Goal: Task Accomplishment & Management: Manage account settings

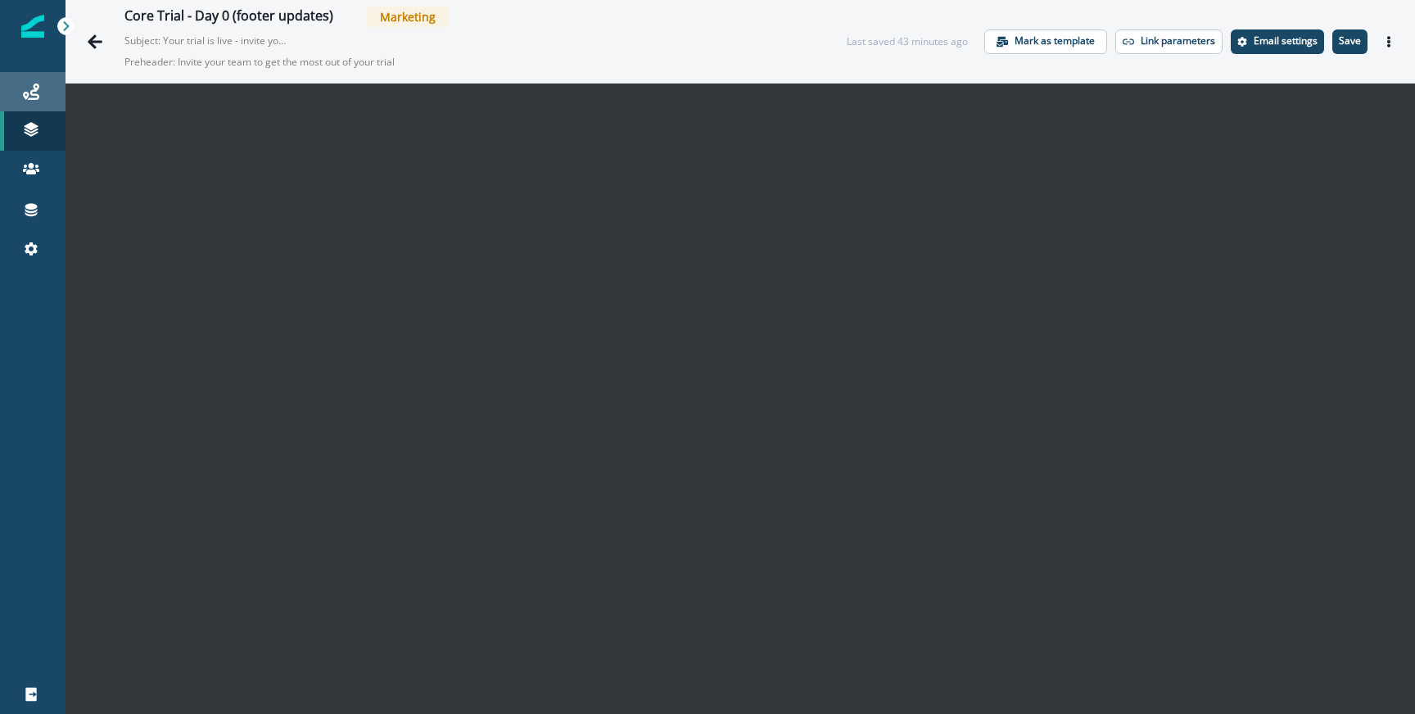
scroll to position [26, 0]
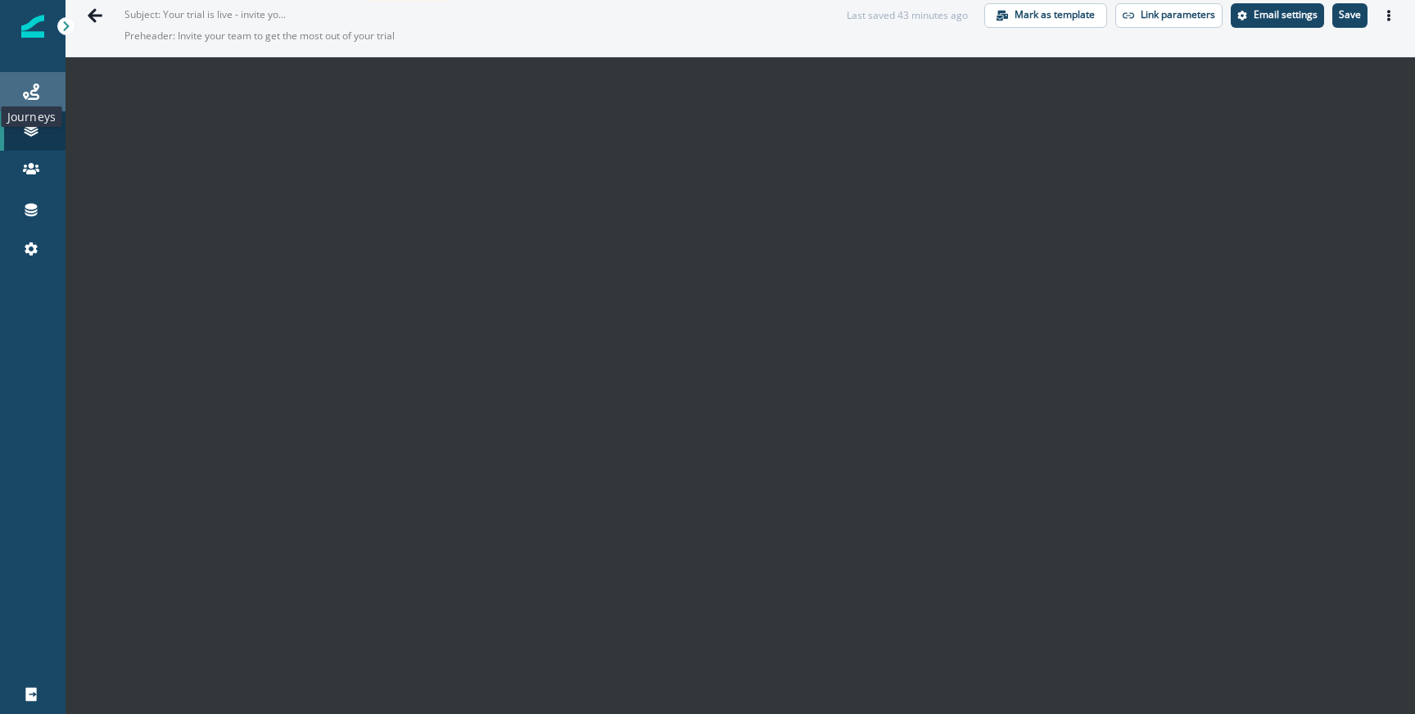
click at [25, 97] on icon at bounding box center [31, 92] width 16 height 16
click at [1350, 27] on button "Save" at bounding box center [1349, 15] width 35 height 25
click at [99, 18] on icon "Go back" at bounding box center [95, 15] width 16 height 16
click at [97, 20] on icon "Go back" at bounding box center [95, 15] width 16 height 16
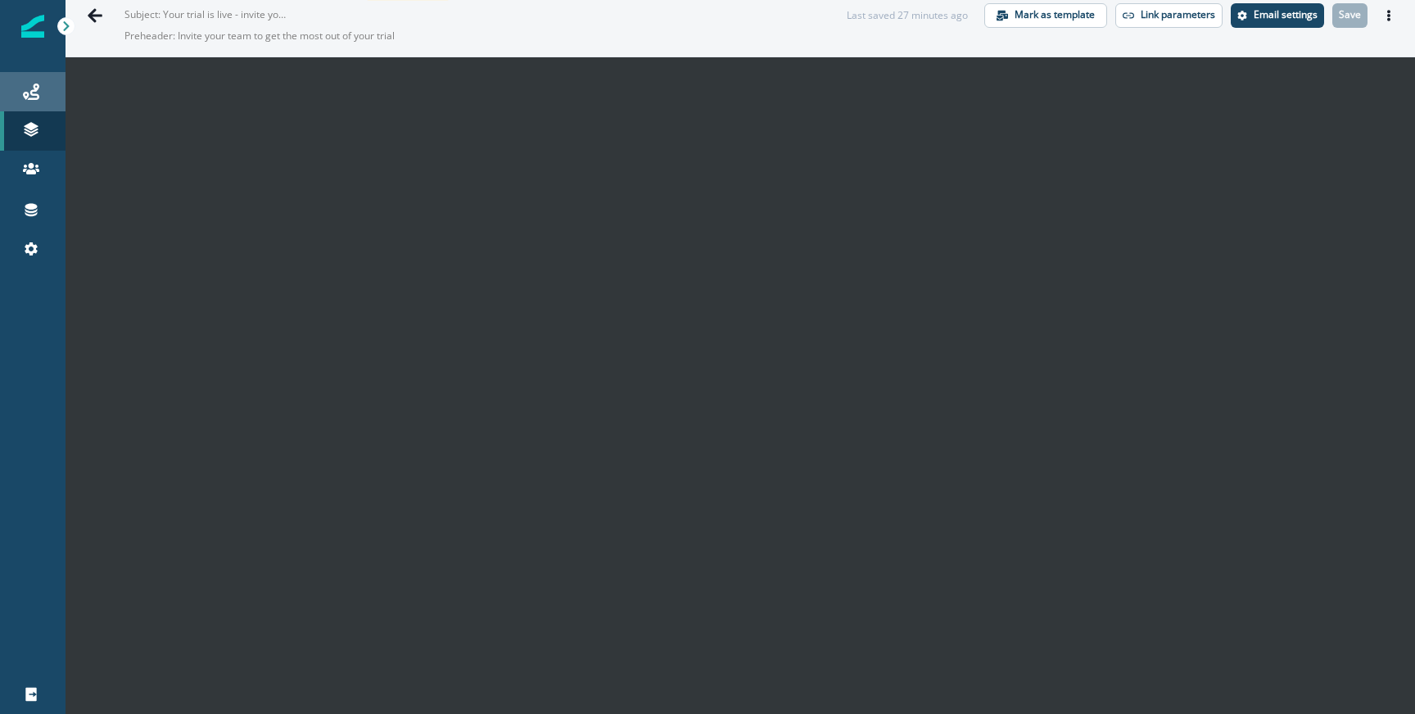
click at [37, 107] on link "Journeys" at bounding box center [33, 91] width 66 height 39
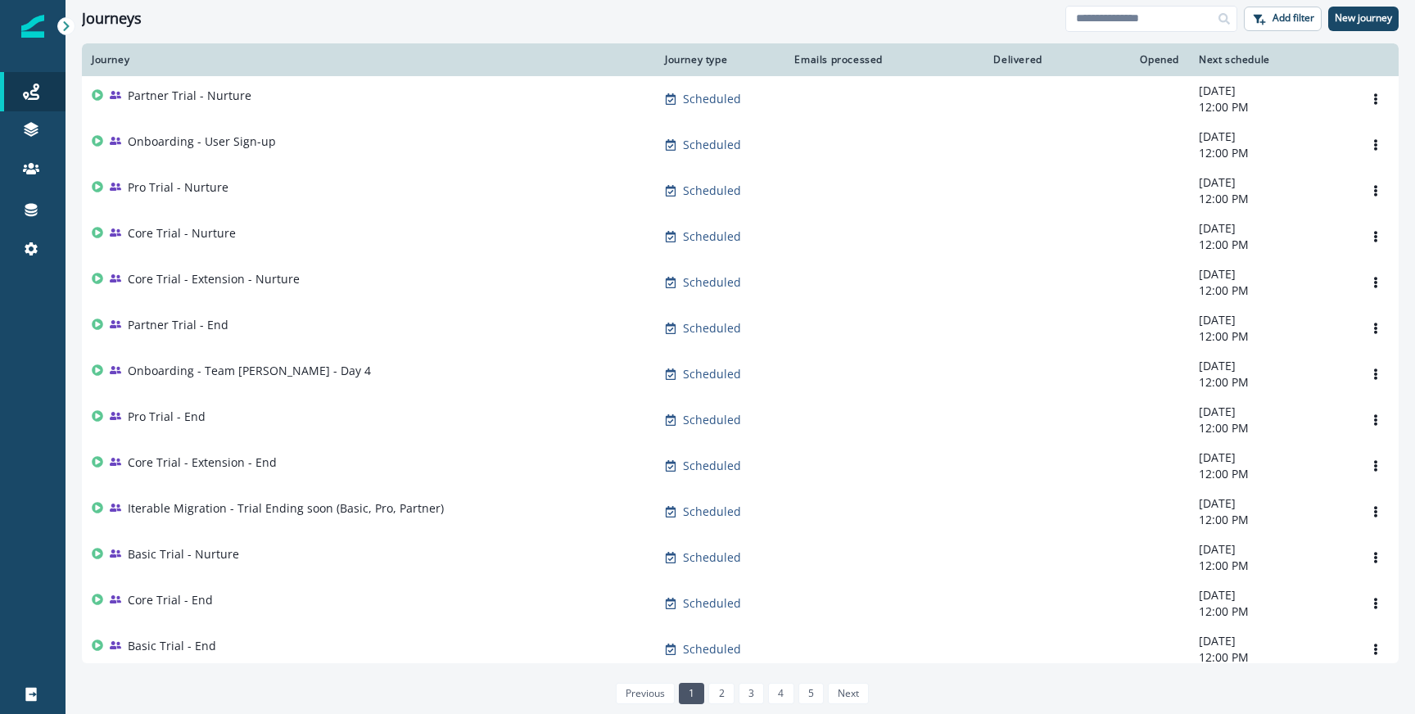
click at [1149, 2] on div "Journeys Add filter New journey" at bounding box center [740, 18] width 1349 height 37
click at [1137, 15] on input at bounding box center [1151, 19] width 172 height 26
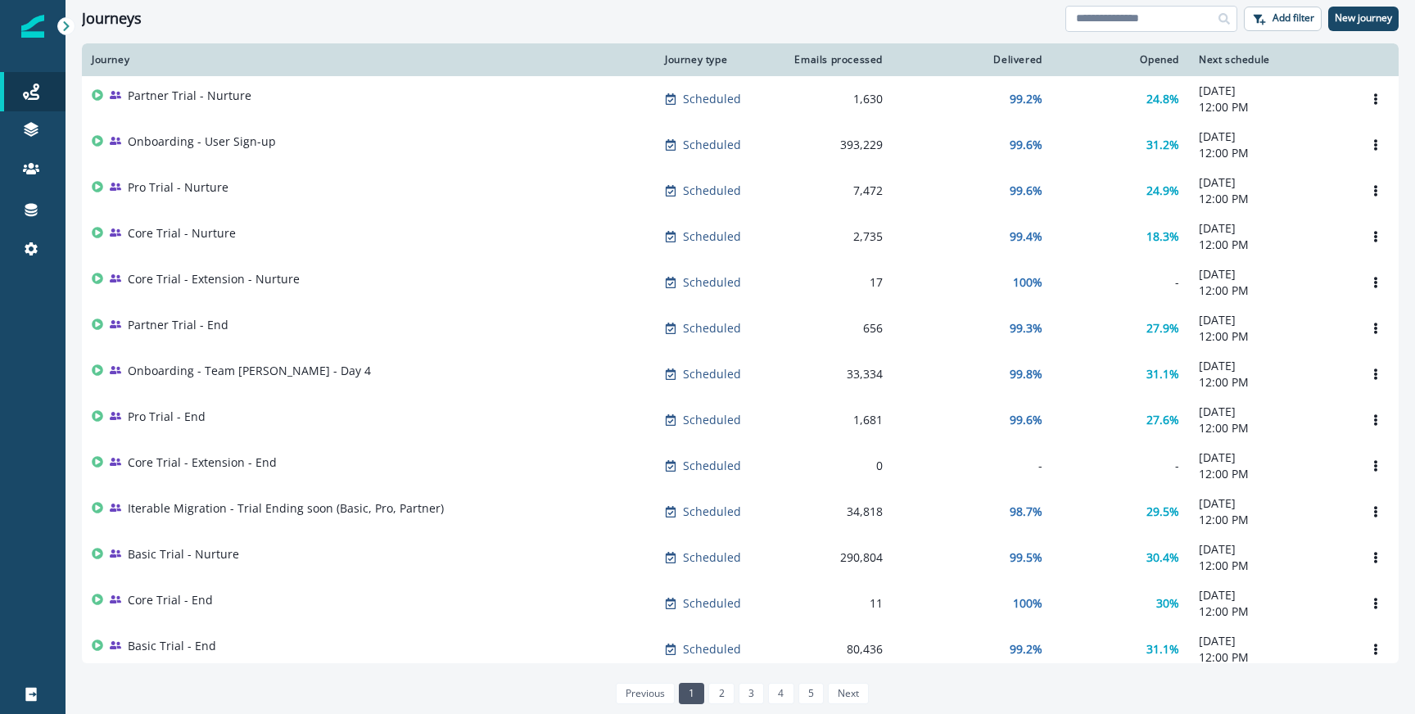
click at [1137, 14] on input at bounding box center [1151, 19] width 172 height 26
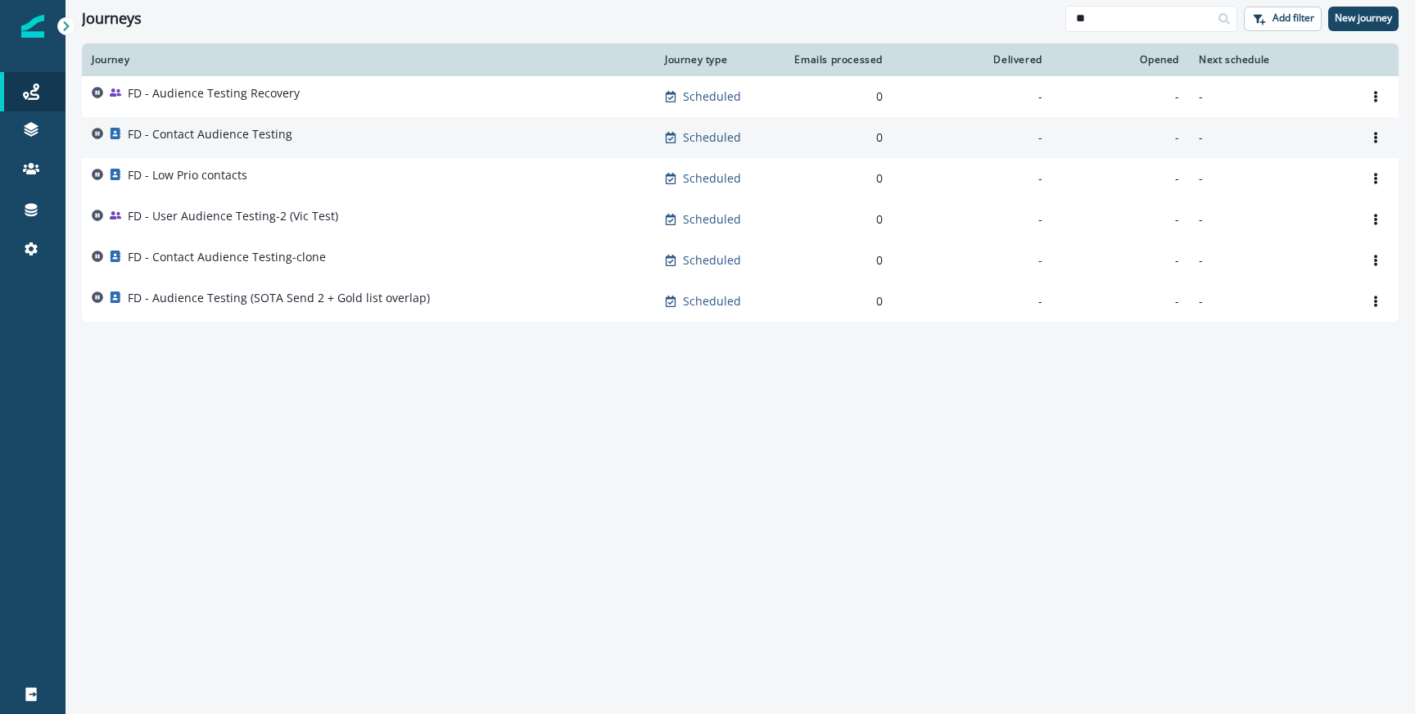
type input "**"
click at [282, 135] on p "FD - Contact Audience Testing" at bounding box center [210, 134] width 165 height 16
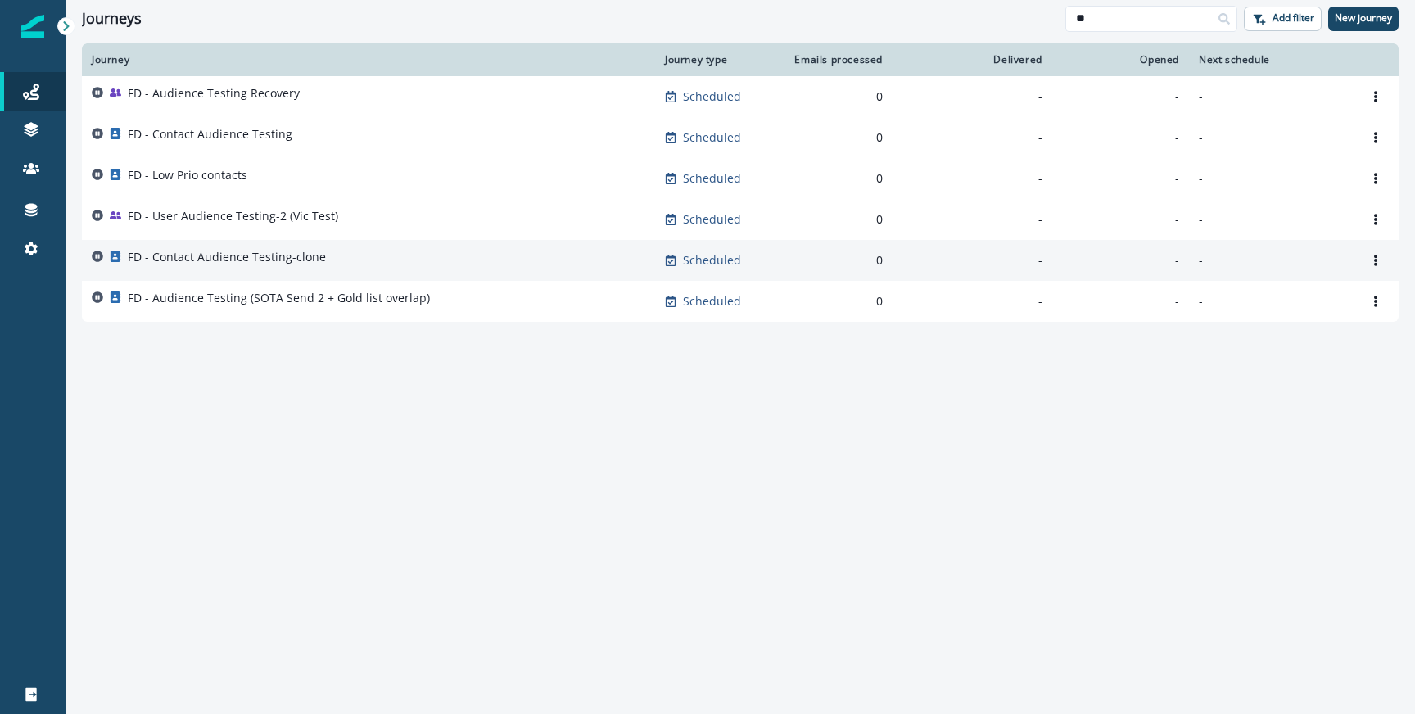
click at [198, 259] on p "FD - Contact Audience Testing-clone" at bounding box center [227, 257] width 198 height 16
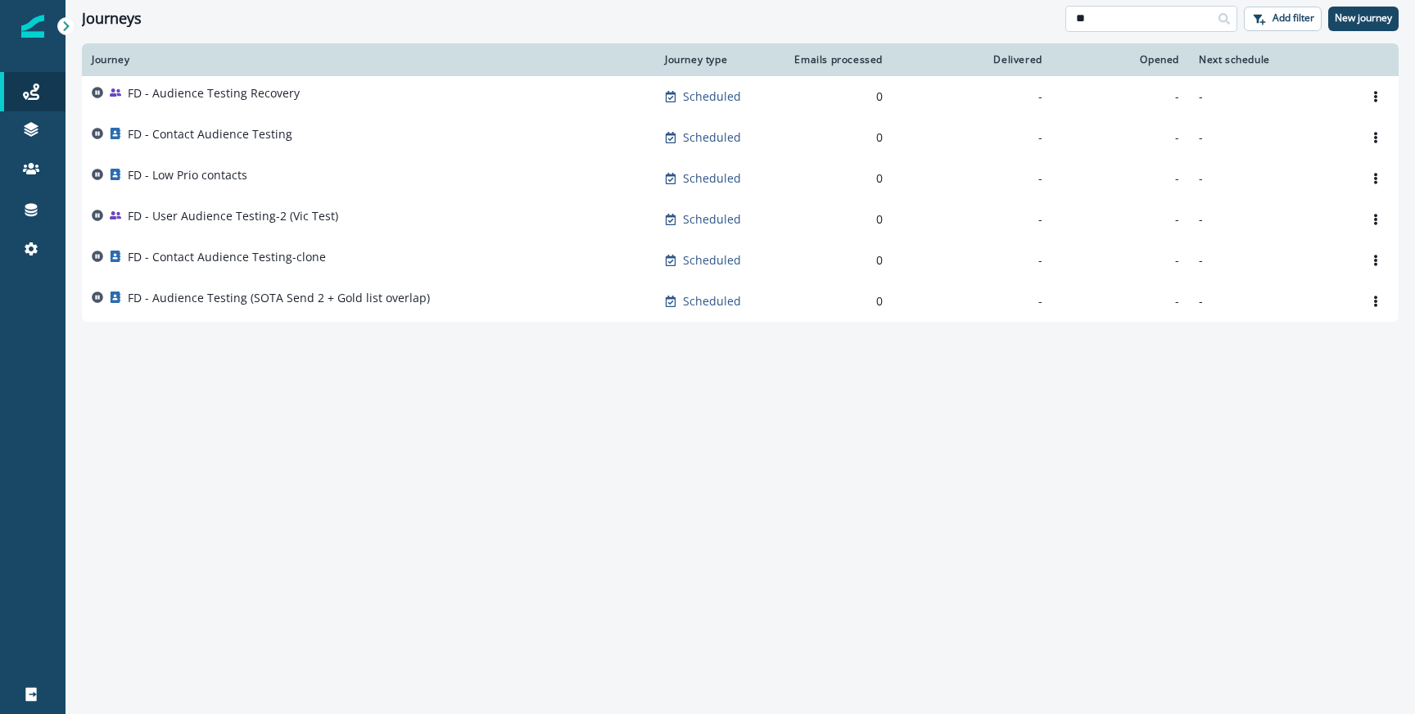
click at [1157, 21] on input "**" at bounding box center [1151, 19] width 172 height 26
click at [1352, 19] on p "New journey" at bounding box center [1363, 17] width 57 height 11
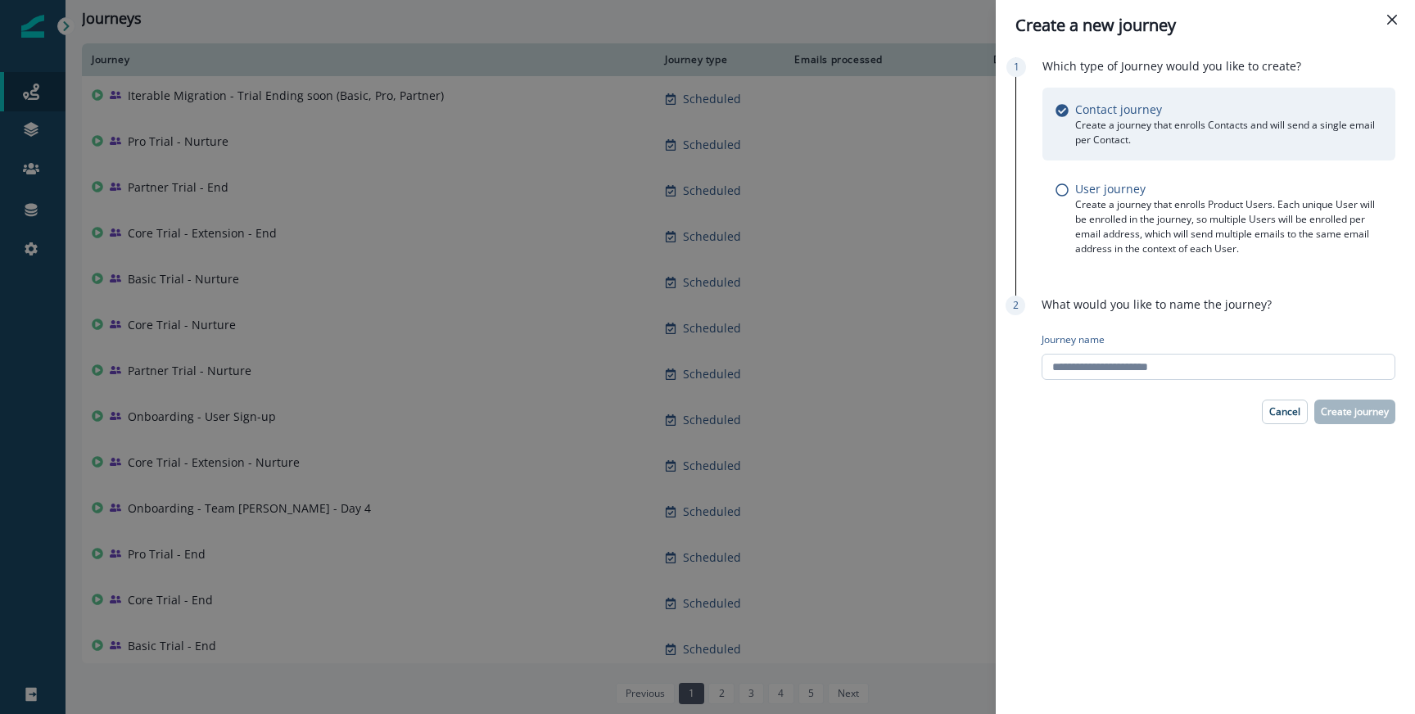
click at [1090, 368] on input "Journey name" at bounding box center [1219, 367] width 354 height 26
click at [1137, 364] on input "**********" at bounding box center [1219, 367] width 354 height 26
type input "**********"
click at [1337, 407] on p "Create journey" at bounding box center [1355, 411] width 68 height 11
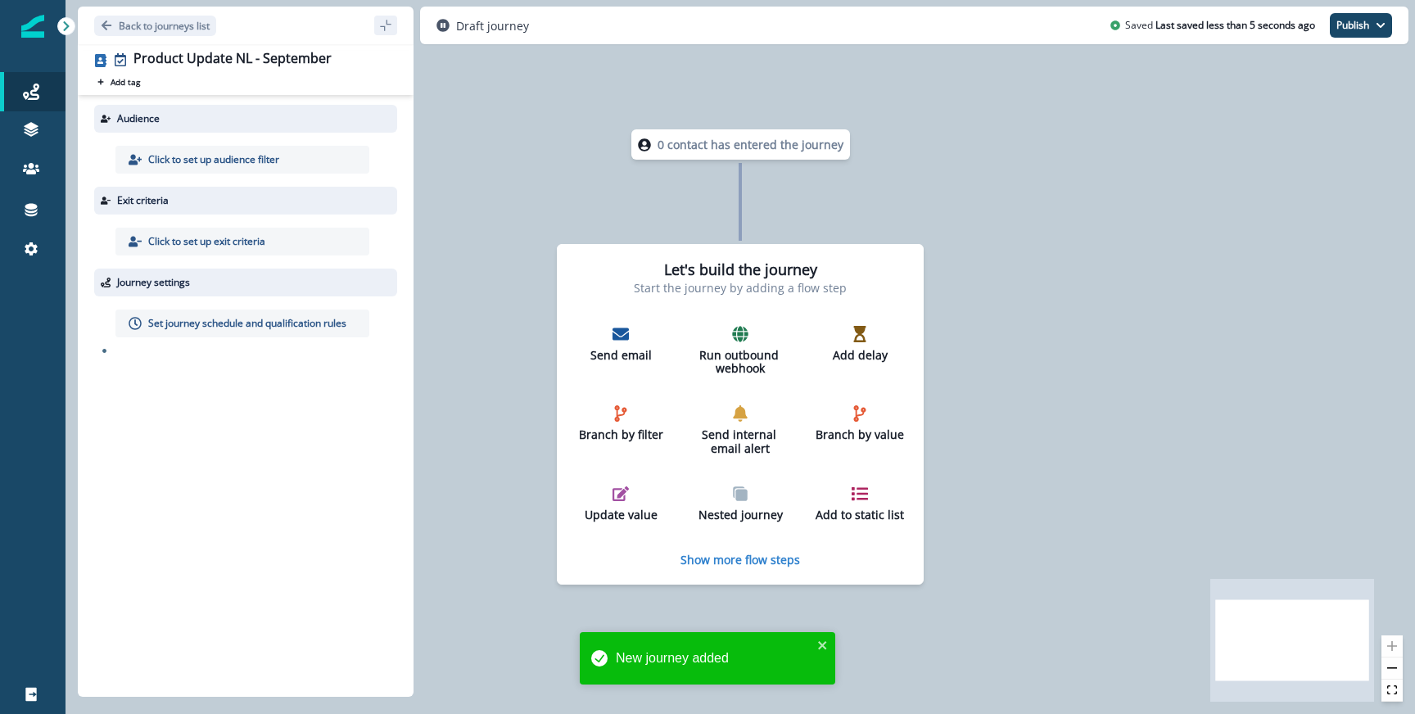
click at [259, 156] on p "Click to set up audience filter" at bounding box center [213, 159] width 131 height 15
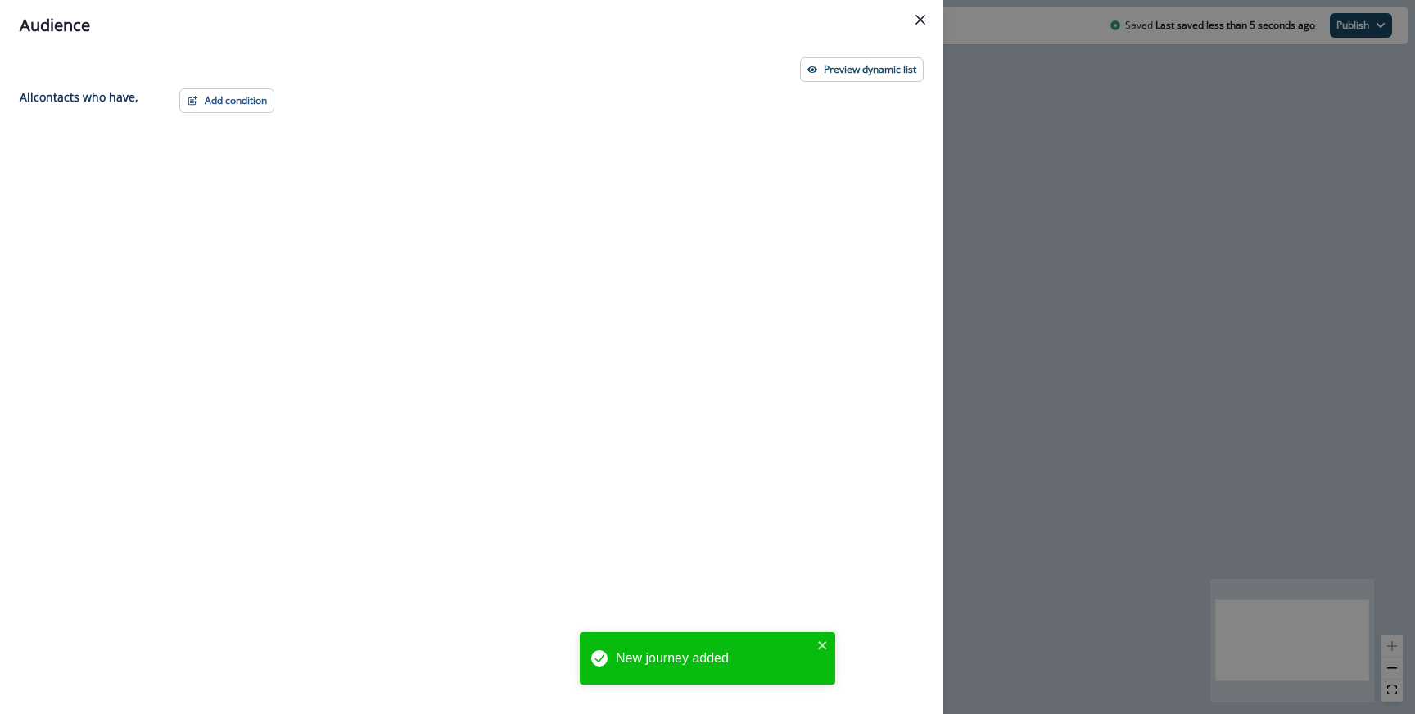
click at [243, 114] on div "Add condition Contact properties A person property Performed a product event Pe…" at bounding box center [547, 371] width 754 height 566
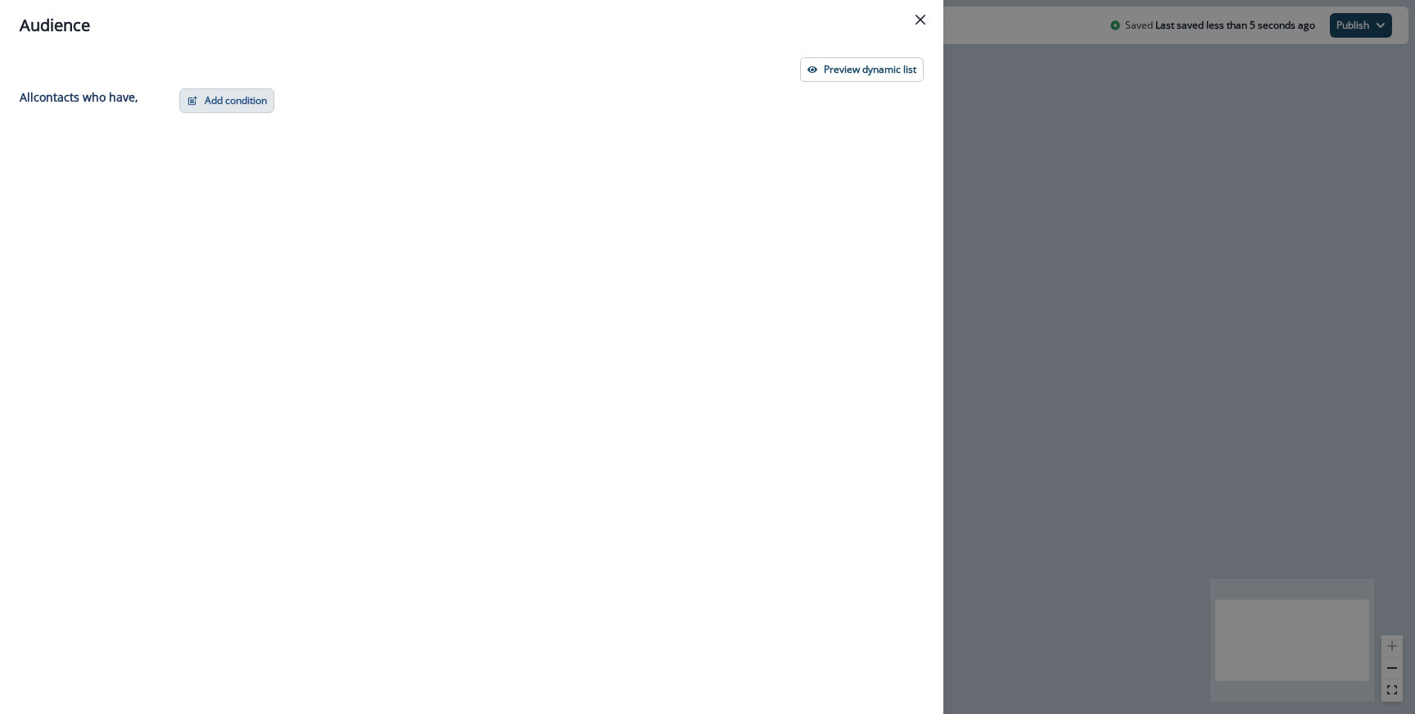
click at [246, 102] on button "Add condition" at bounding box center [226, 100] width 95 height 25
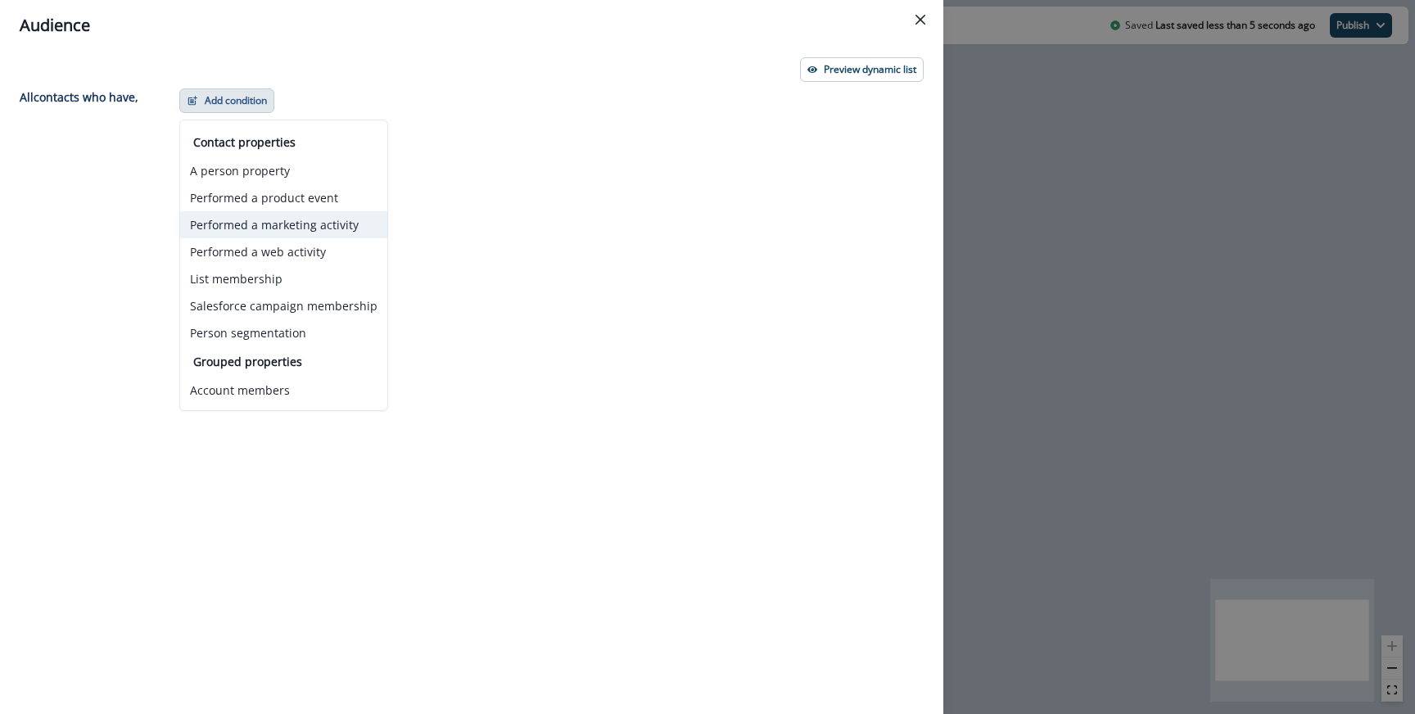
click at [266, 229] on button "Performed a marketing activity" at bounding box center [283, 224] width 207 height 27
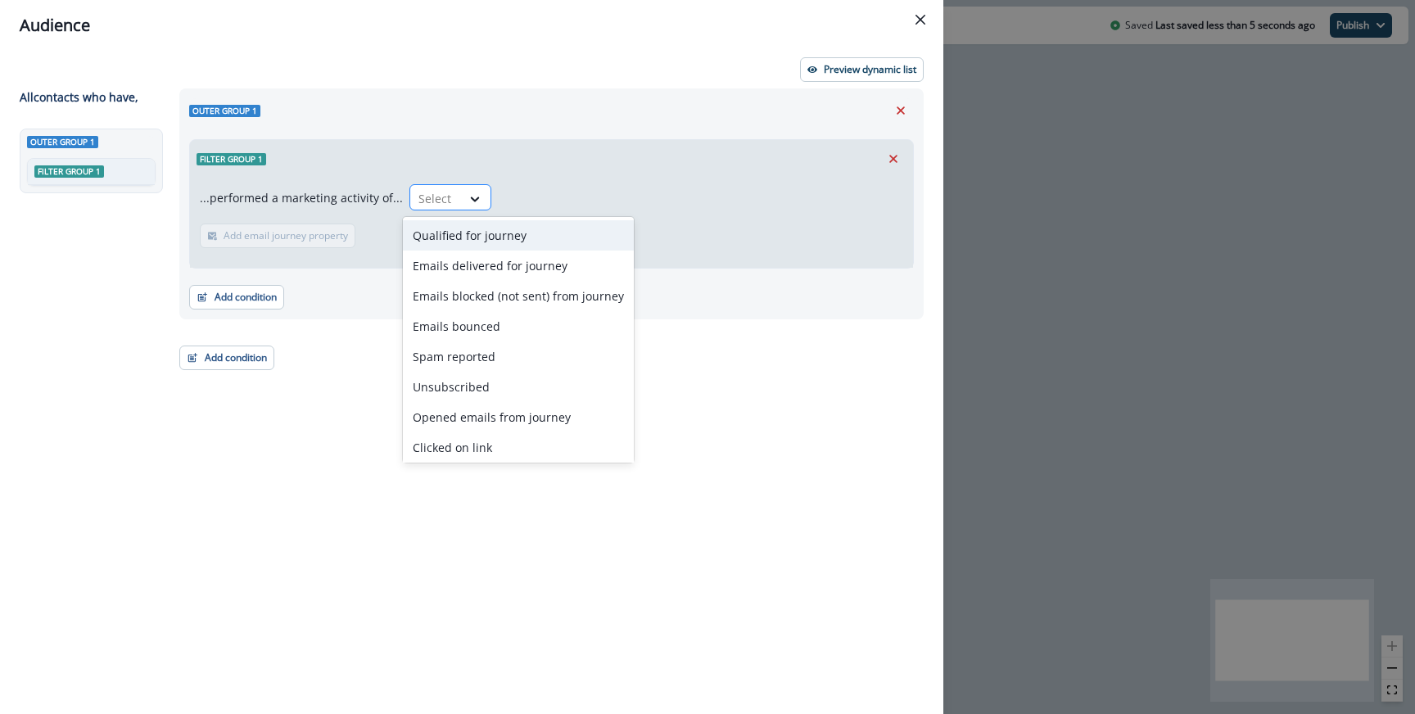
click at [436, 192] on div at bounding box center [435, 198] width 34 height 20
click at [442, 232] on div "Qualified for journey" at bounding box center [518, 235] width 231 height 30
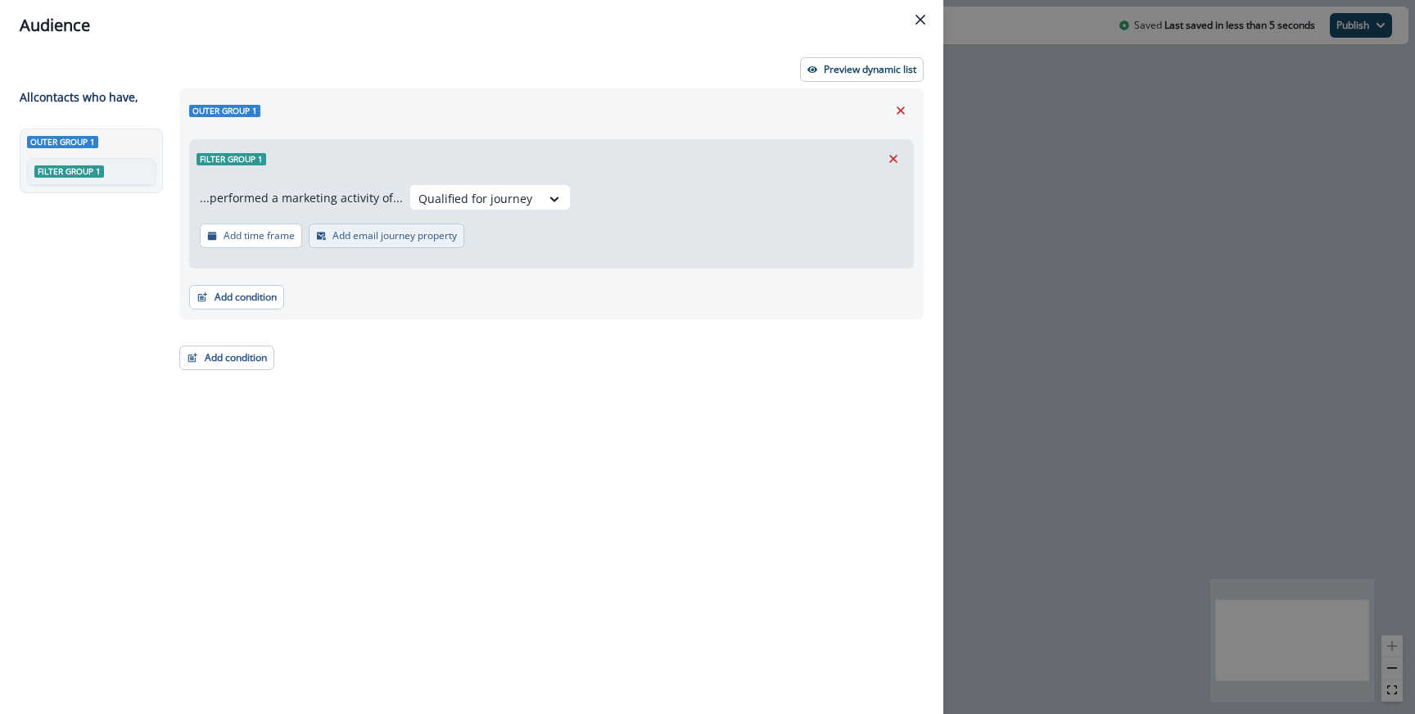
click at [337, 241] on p "Add email journey property" at bounding box center [394, 235] width 124 height 11
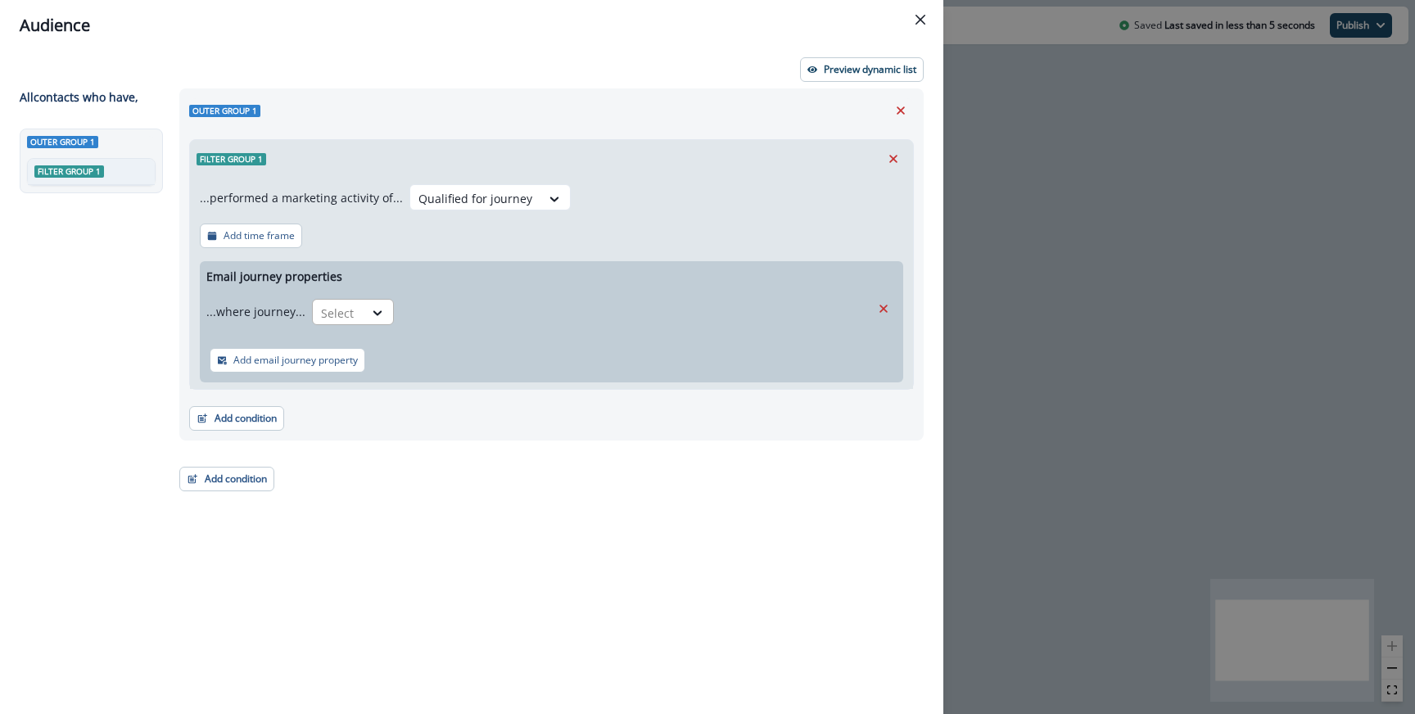
click at [353, 305] on div "Select" at bounding box center [338, 313] width 51 height 27
click at [365, 368] on div "is" at bounding box center [384, 380] width 153 height 30
click at [506, 313] on div at bounding box center [620, 313] width 423 height 20
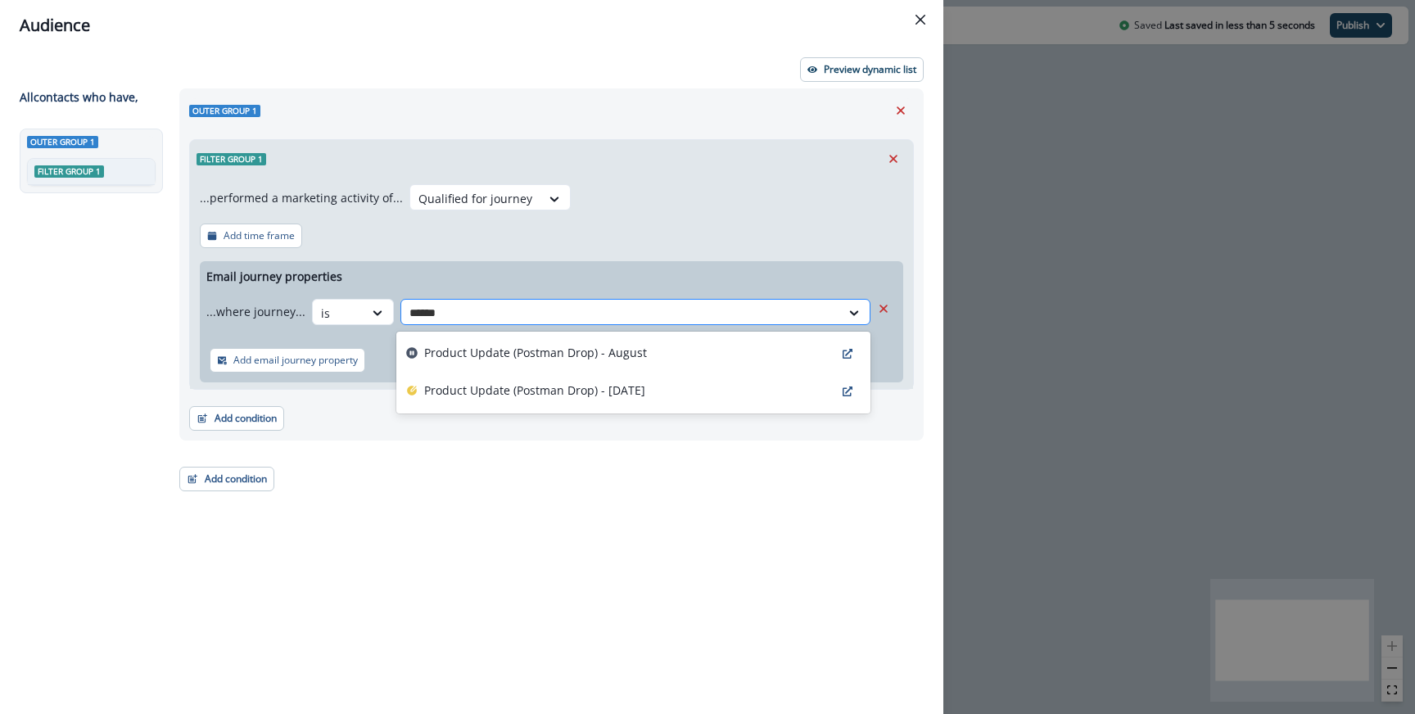
type input "*******"
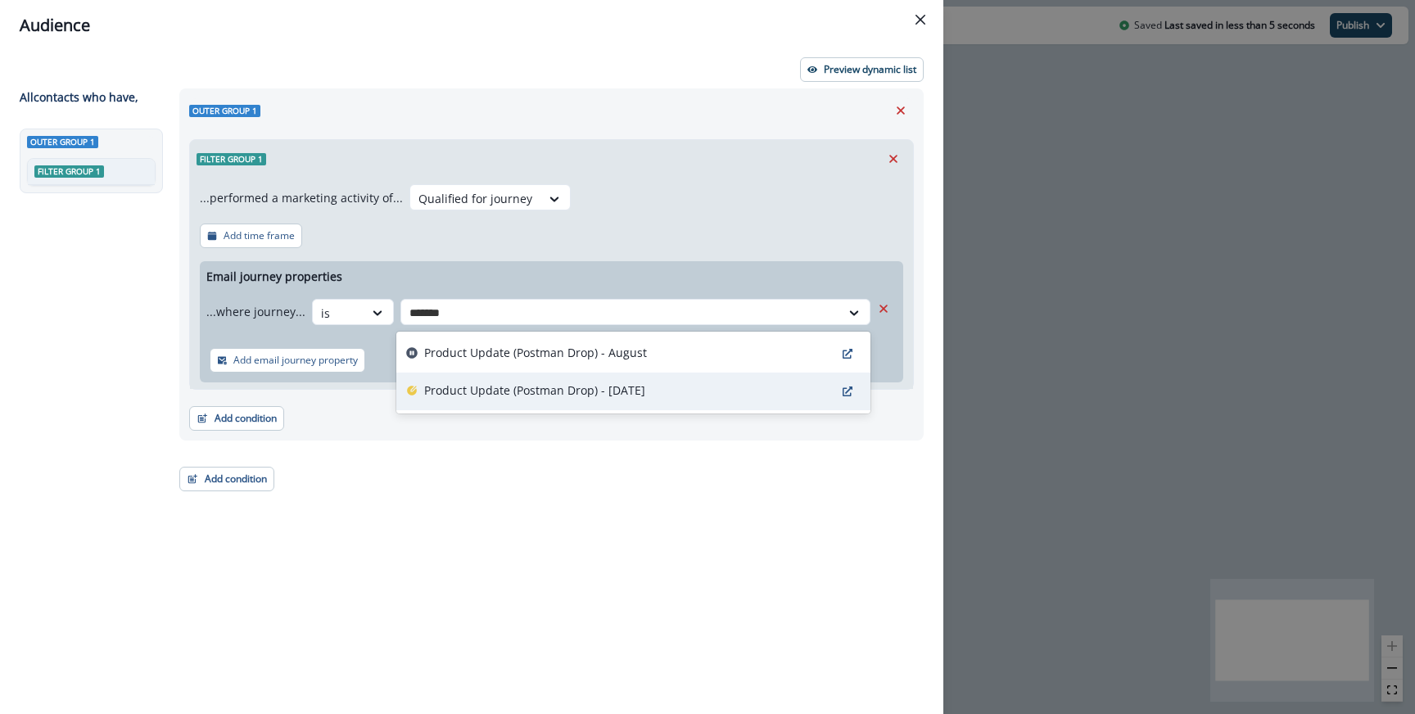
drag, startPoint x: 507, startPoint y: 370, endPoint x: 502, endPoint y: 387, distance: 17.9
click at [502, 387] on div "Product Update (Postman Drop) - August Product Update (Postman Drop) - August 28" at bounding box center [633, 373] width 474 height 82
click at [502, 387] on p "Product Update (Postman Drop) - August 28" at bounding box center [534, 390] width 221 height 17
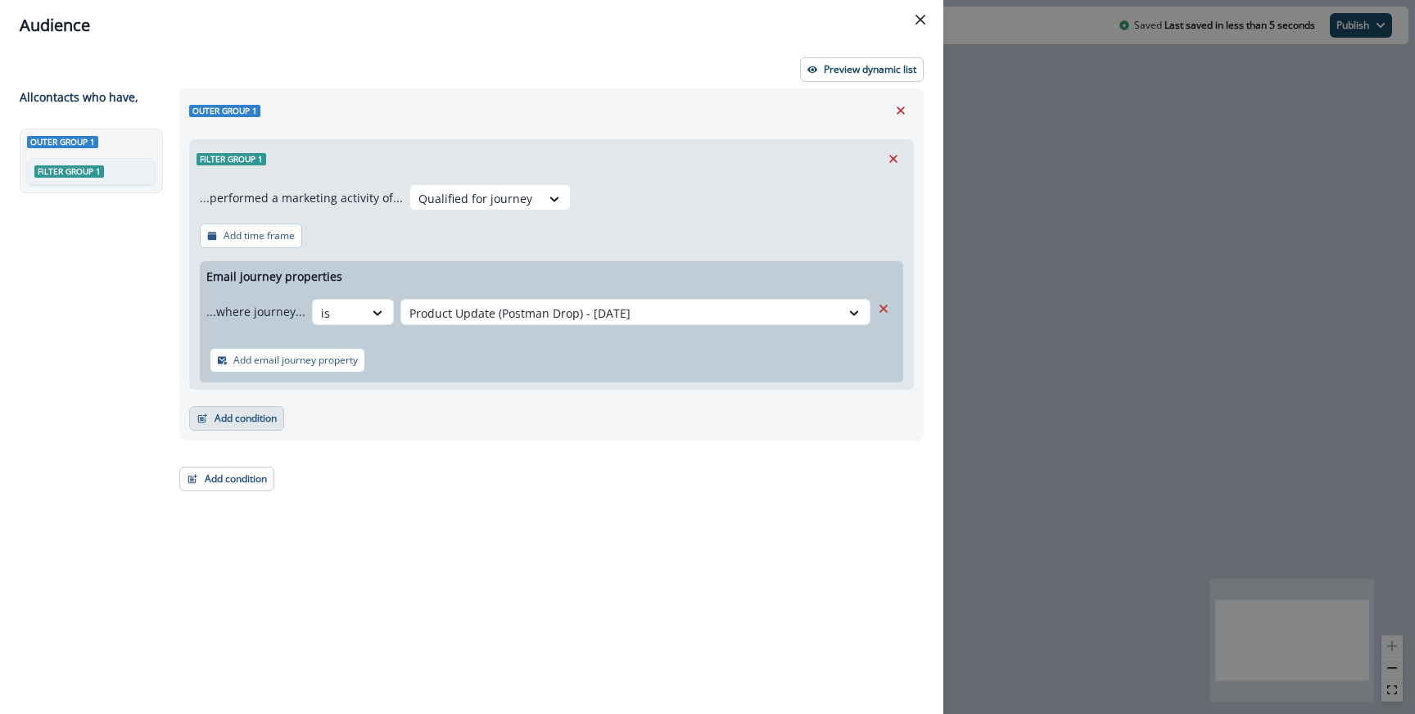
click at [222, 423] on button "Add condition" at bounding box center [236, 418] width 95 height 25
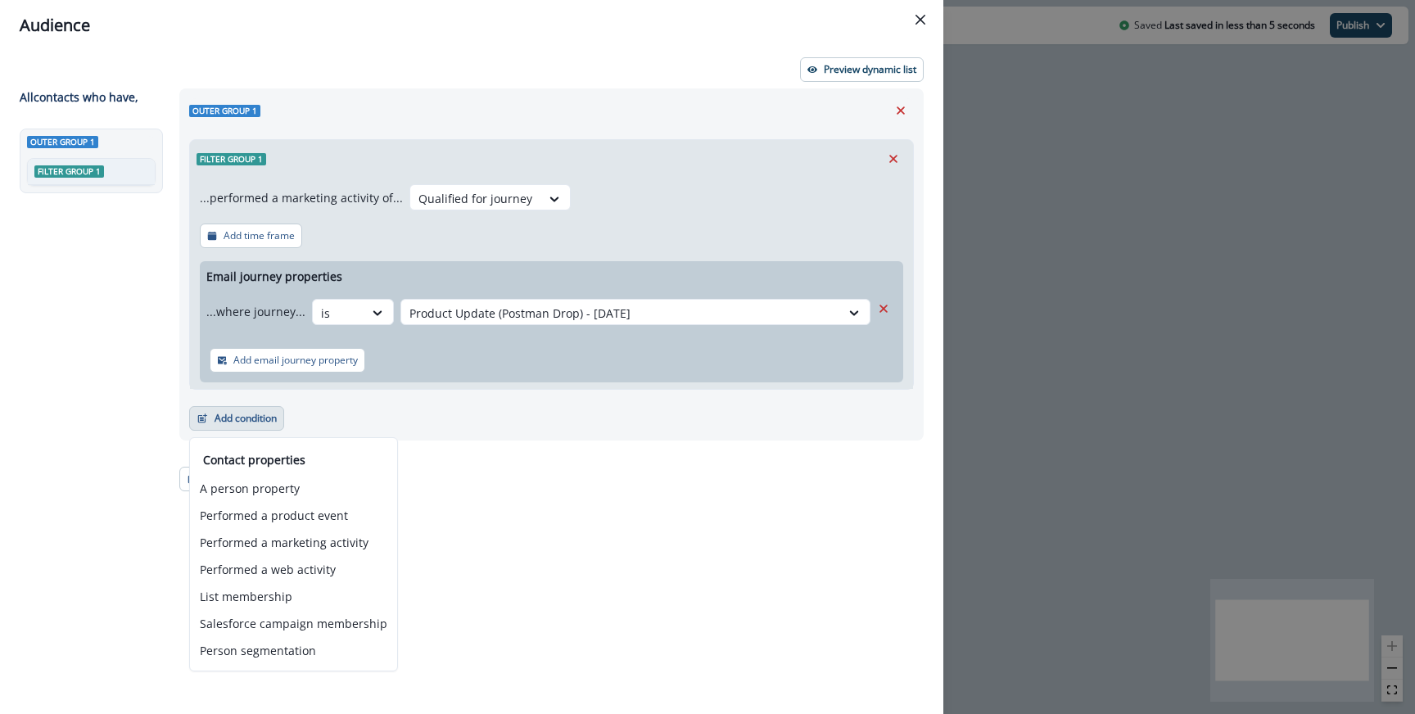
click at [471, 444] on div "Outer group 1 Filter group 1 ...performed a marketing activity of... Qualified …" at bounding box center [547, 371] width 754 height 566
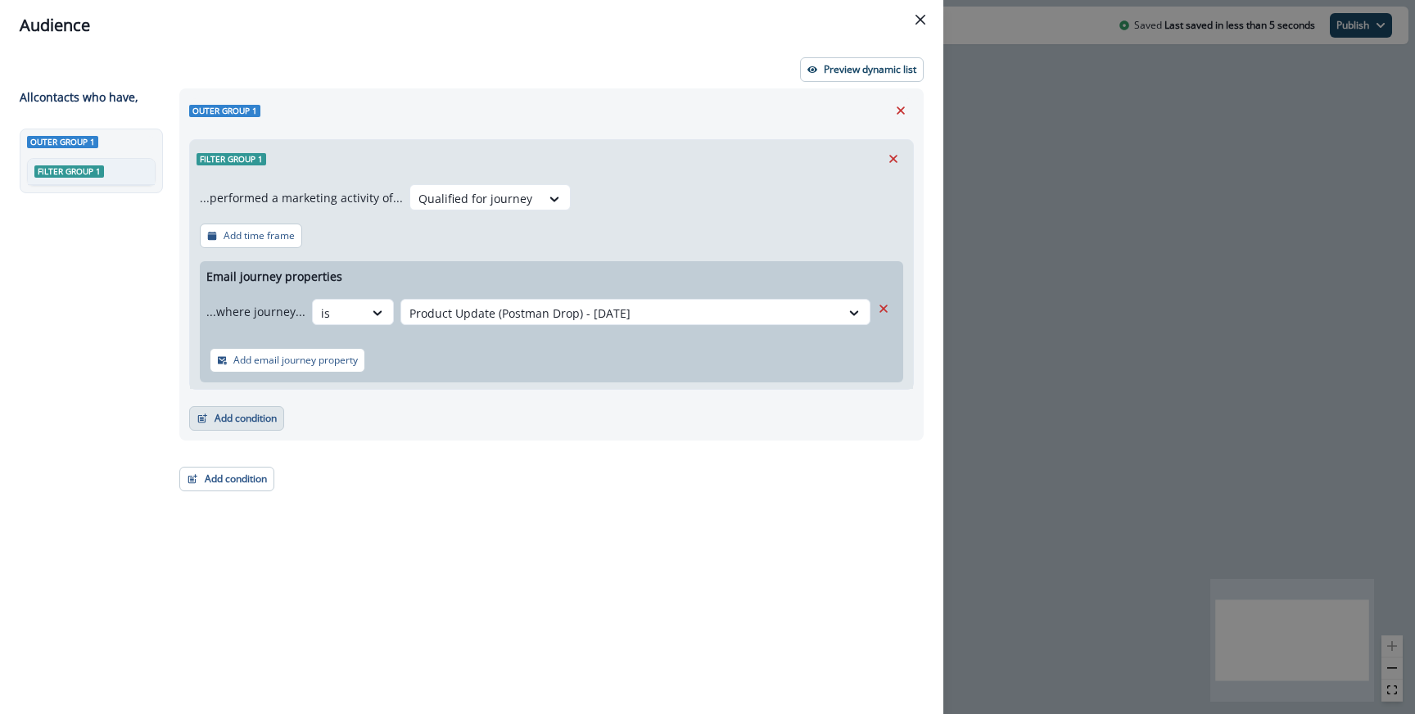
click at [244, 422] on button "Add condition" at bounding box center [236, 418] width 95 height 25
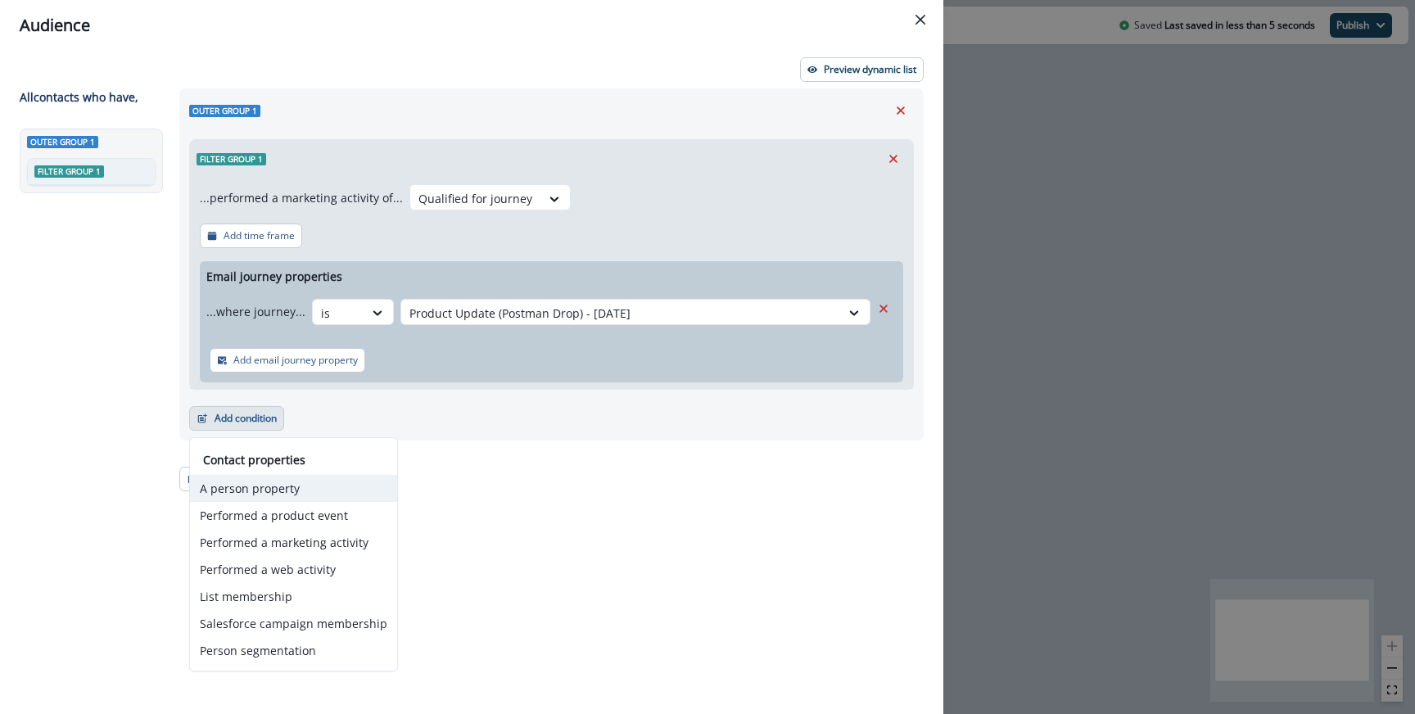
click at [247, 492] on button "A person property" at bounding box center [293, 488] width 207 height 27
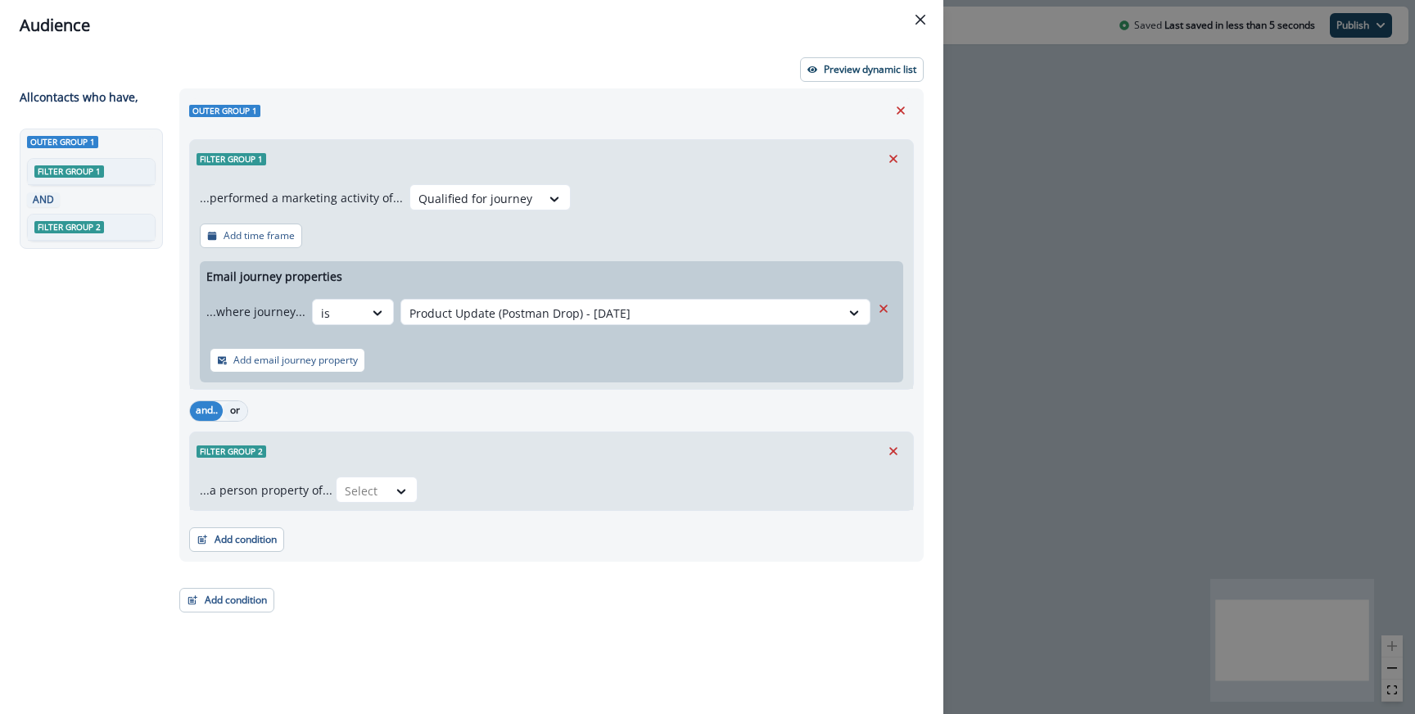
click at [237, 414] on button "or" at bounding box center [235, 411] width 25 height 20
click at [372, 495] on div at bounding box center [362, 491] width 34 height 20
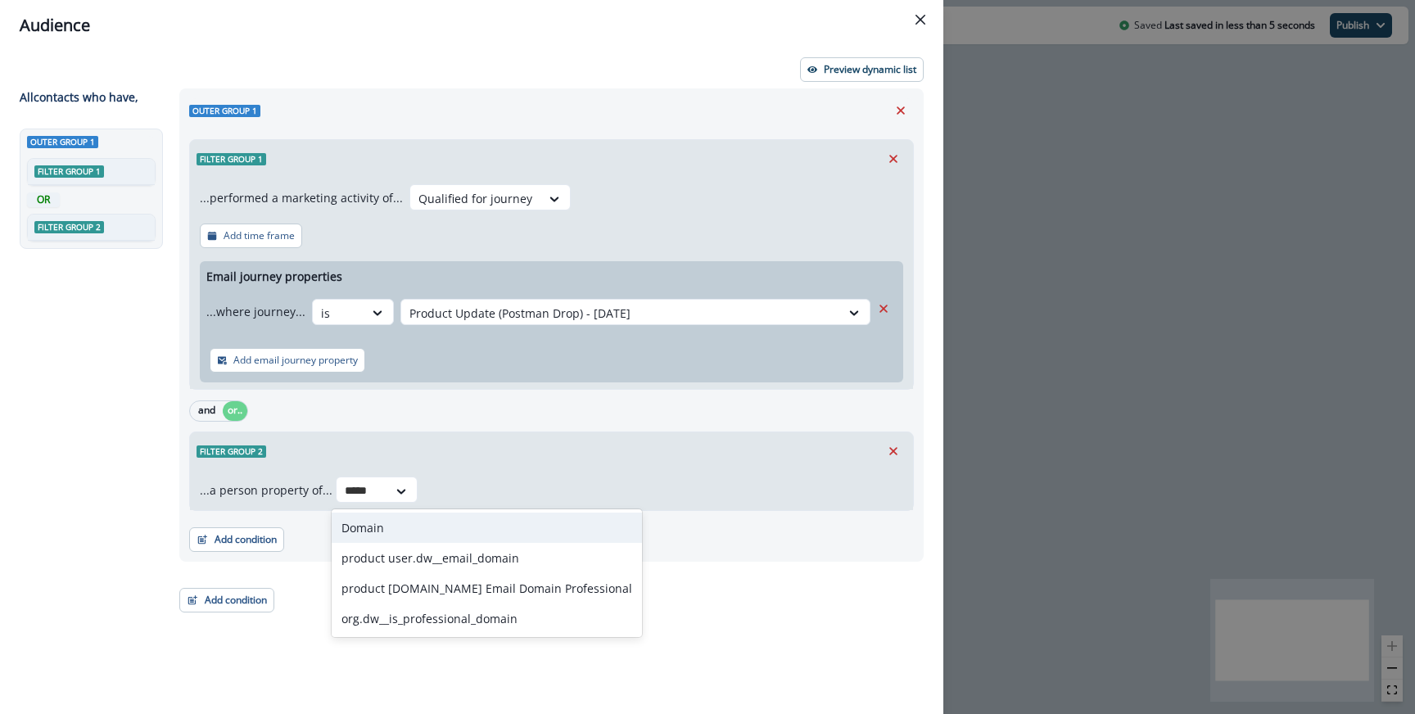
type input "******"
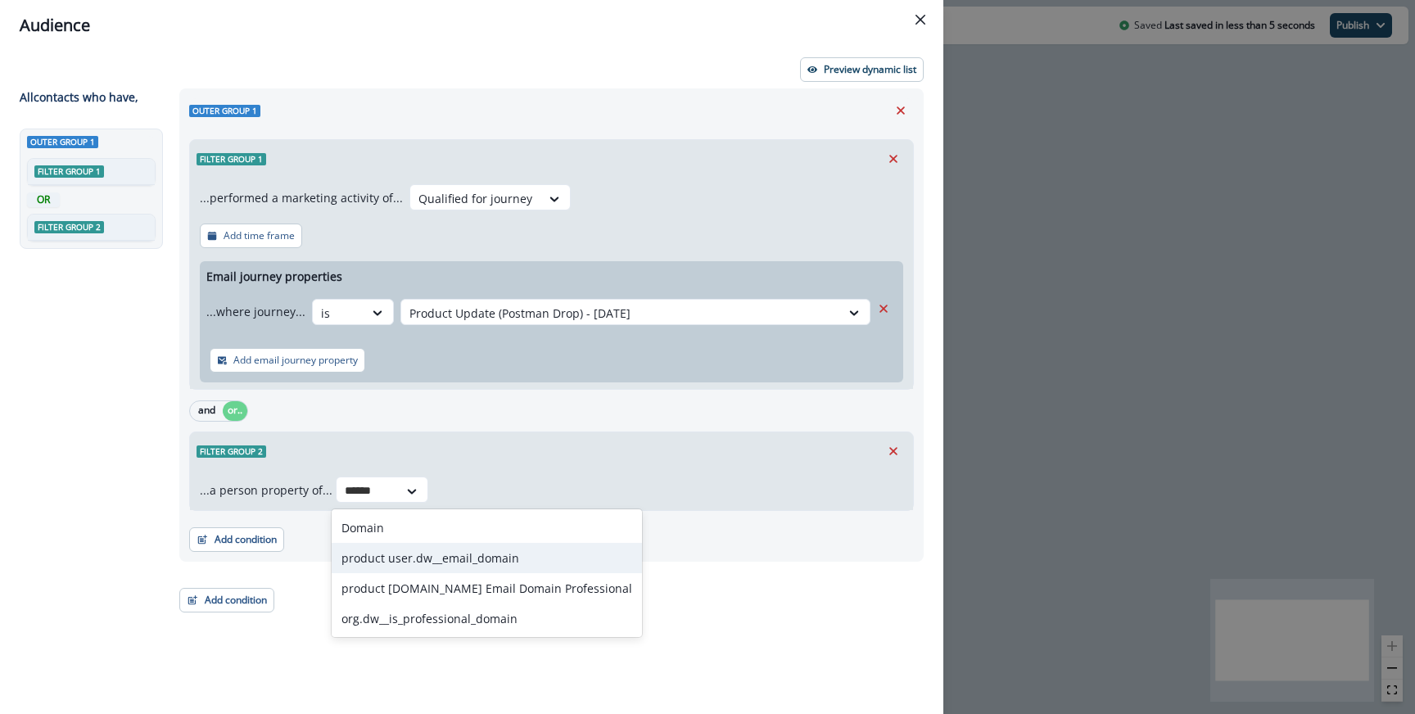
click at [381, 554] on div "product user.dw__email_domain" at bounding box center [487, 558] width 310 height 30
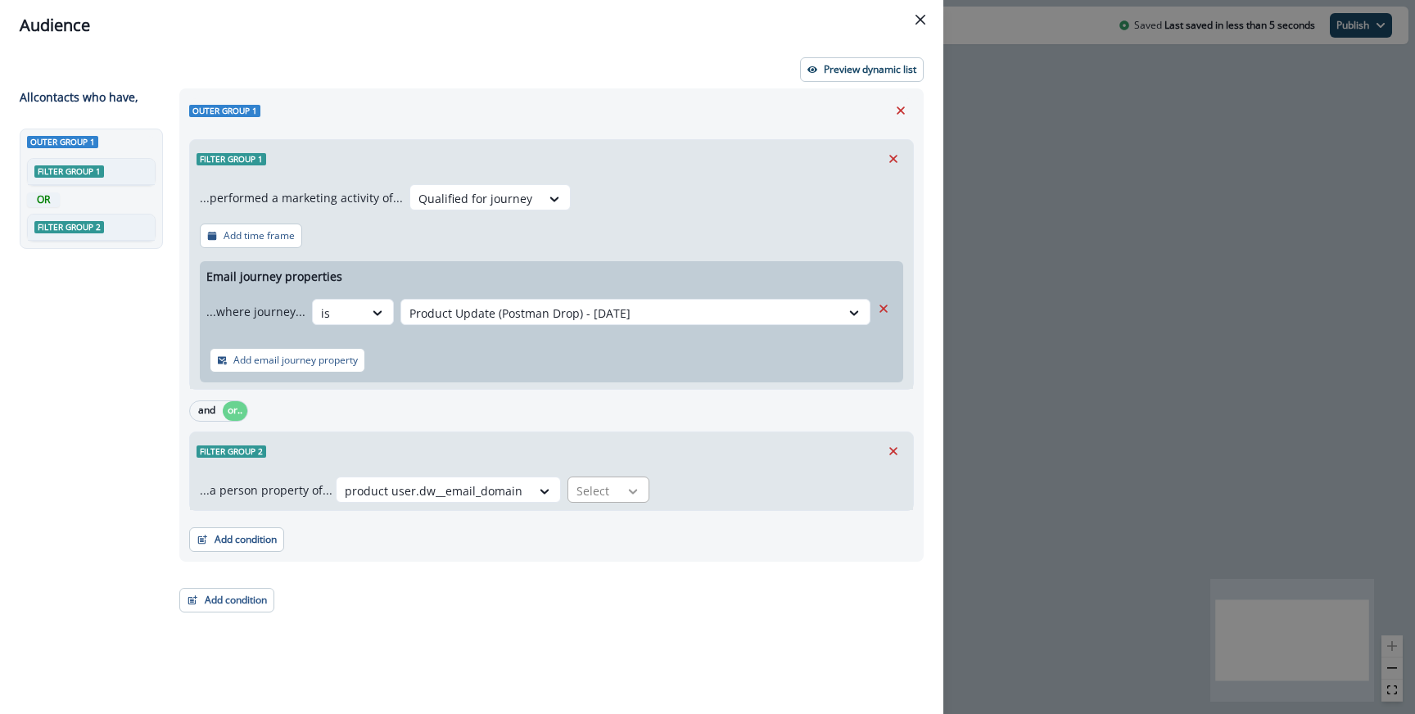
click at [626, 483] on icon at bounding box center [633, 491] width 15 height 16
click at [605, 662] on div "contains" at bounding box center [622, 659] width 129 height 30
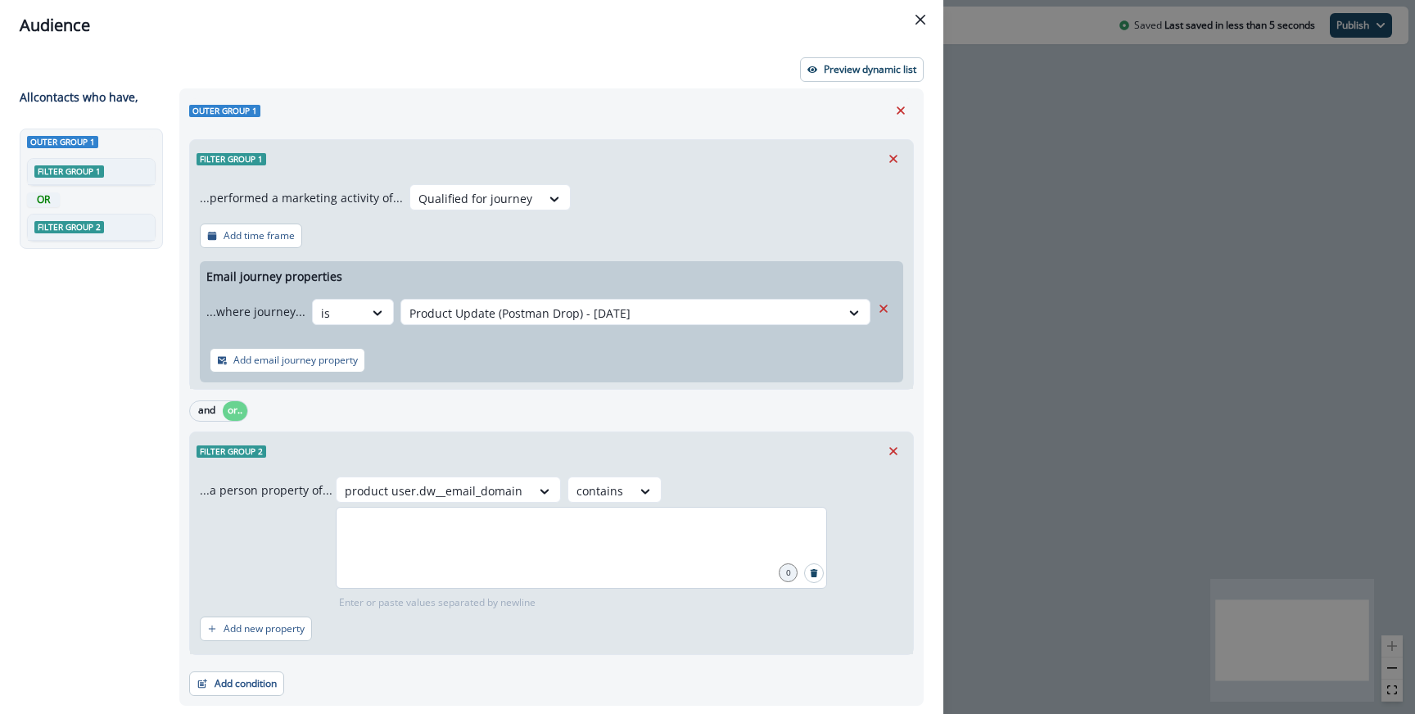
click at [649, 552] on div at bounding box center [581, 548] width 491 height 82
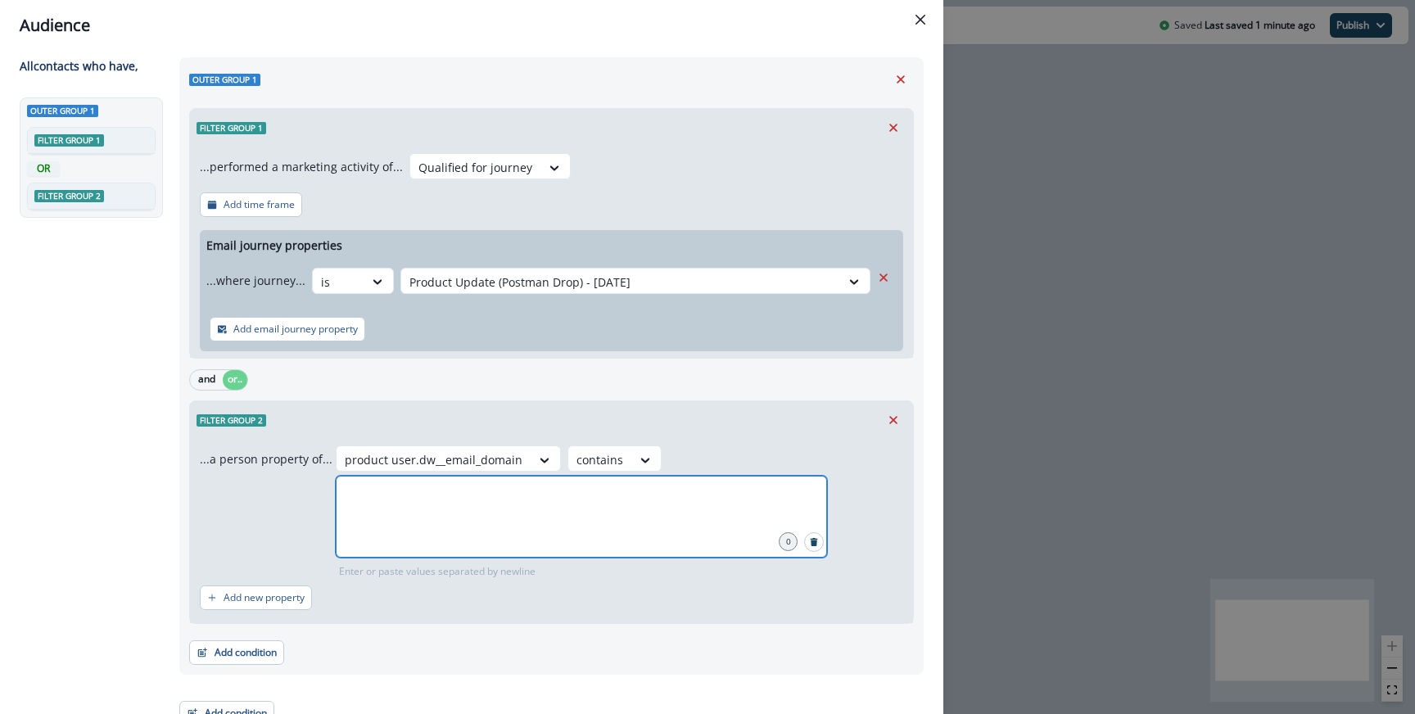
scroll to position [36, 0]
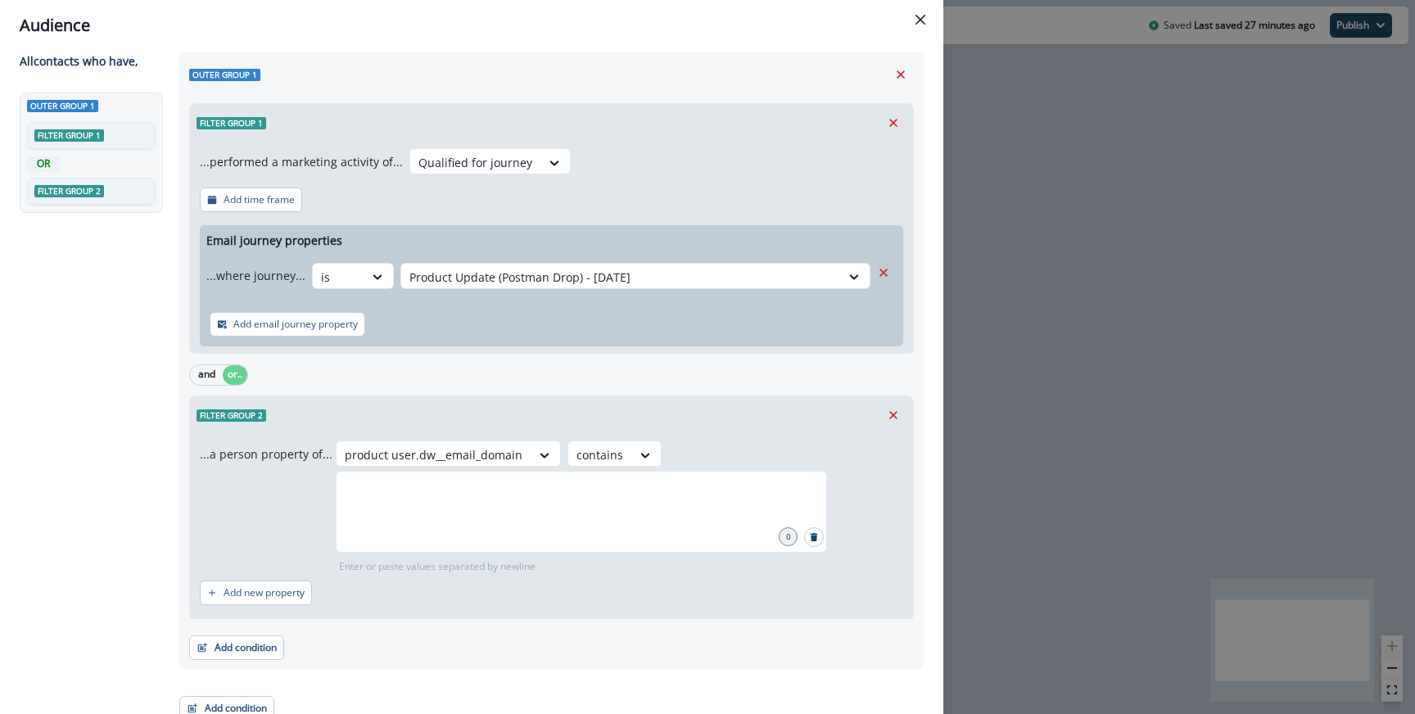
click at [1067, 346] on div "Audience Preview dynamic list All contact s who have, Outer group 1 Filter grou…" at bounding box center [707, 357] width 1415 height 714
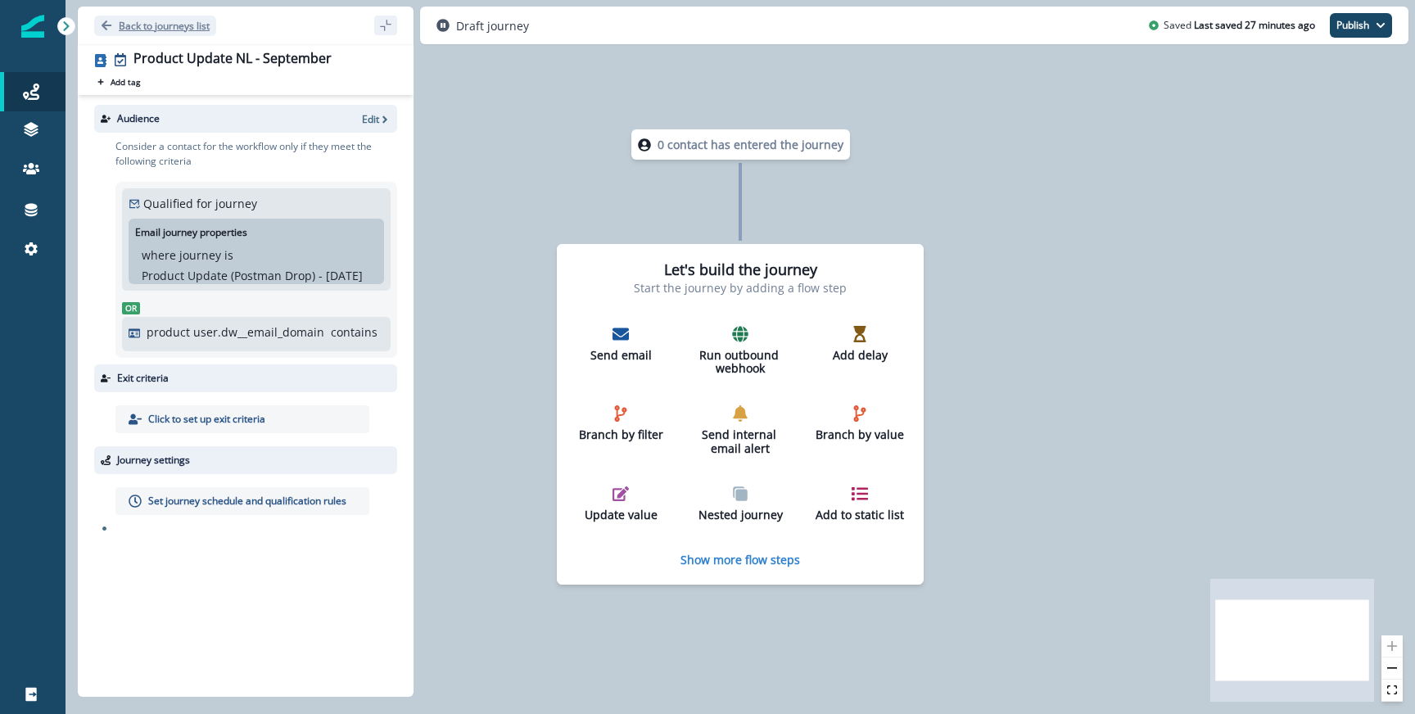
click at [170, 31] on p "Back to journeys list" at bounding box center [164, 26] width 91 height 14
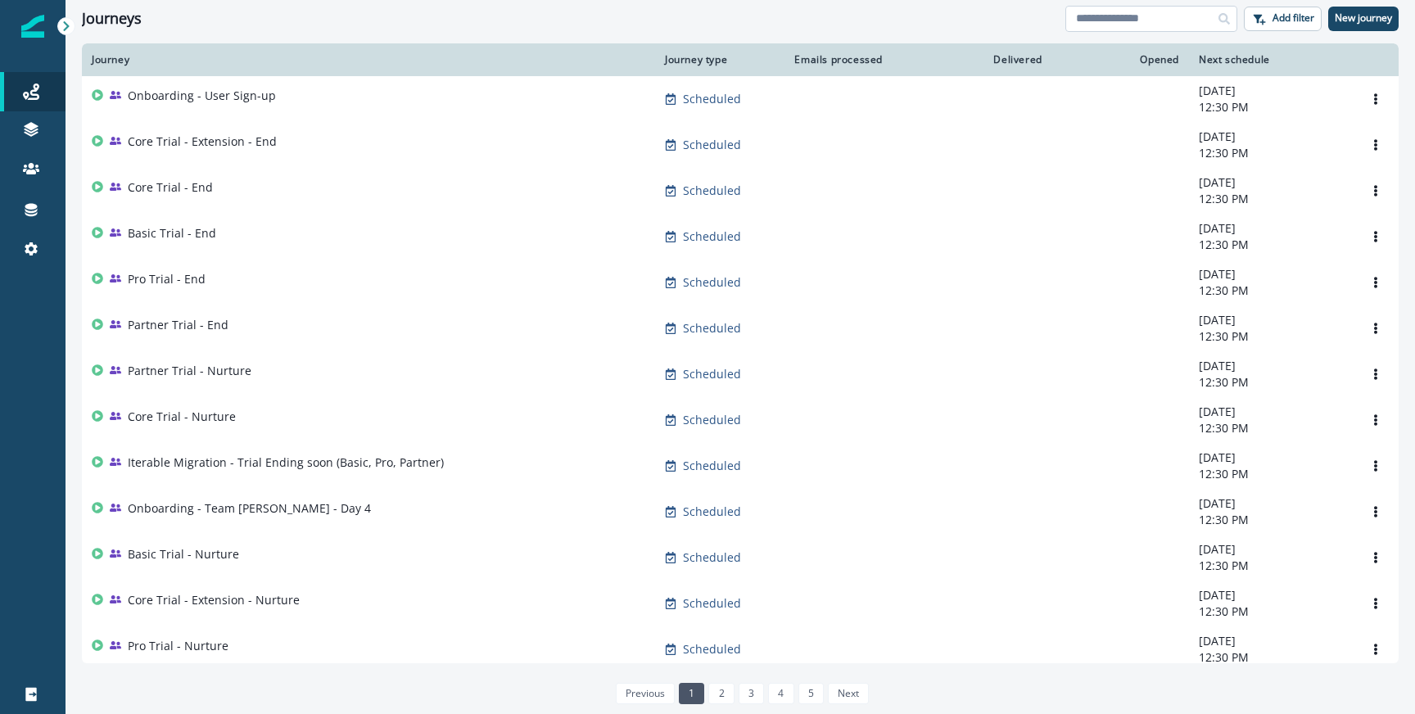
click at [1150, 23] on input at bounding box center [1151, 19] width 172 height 26
click at [1350, 27] on button "New journey" at bounding box center [1363, 19] width 70 height 25
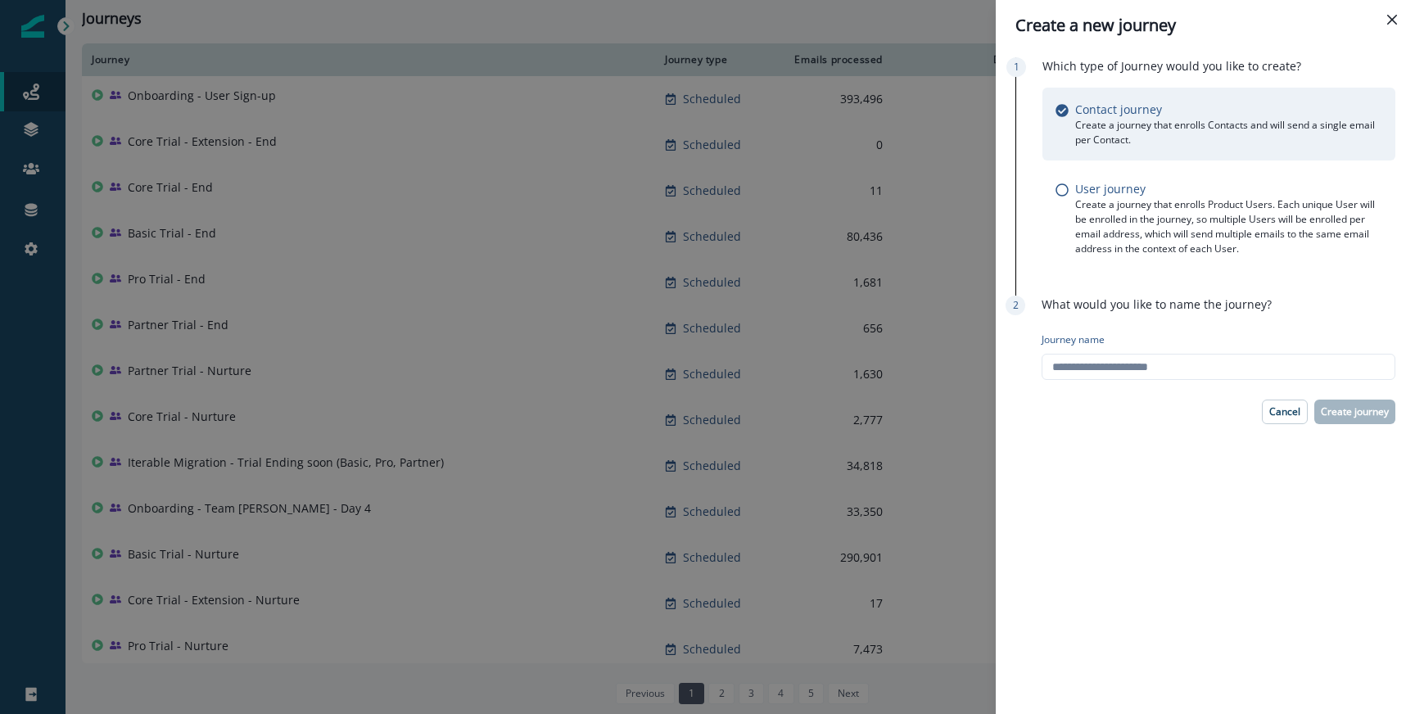
click at [1133, 352] on div "Journey name" at bounding box center [1219, 356] width 354 height 61
click at [1135, 368] on input "Journey name" at bounding box center [1219, 367] width 354 height 26
type input "**********"
click at [1344, 402] on button "Create journey" at bounding box center [1354, 412] width 81 height 25
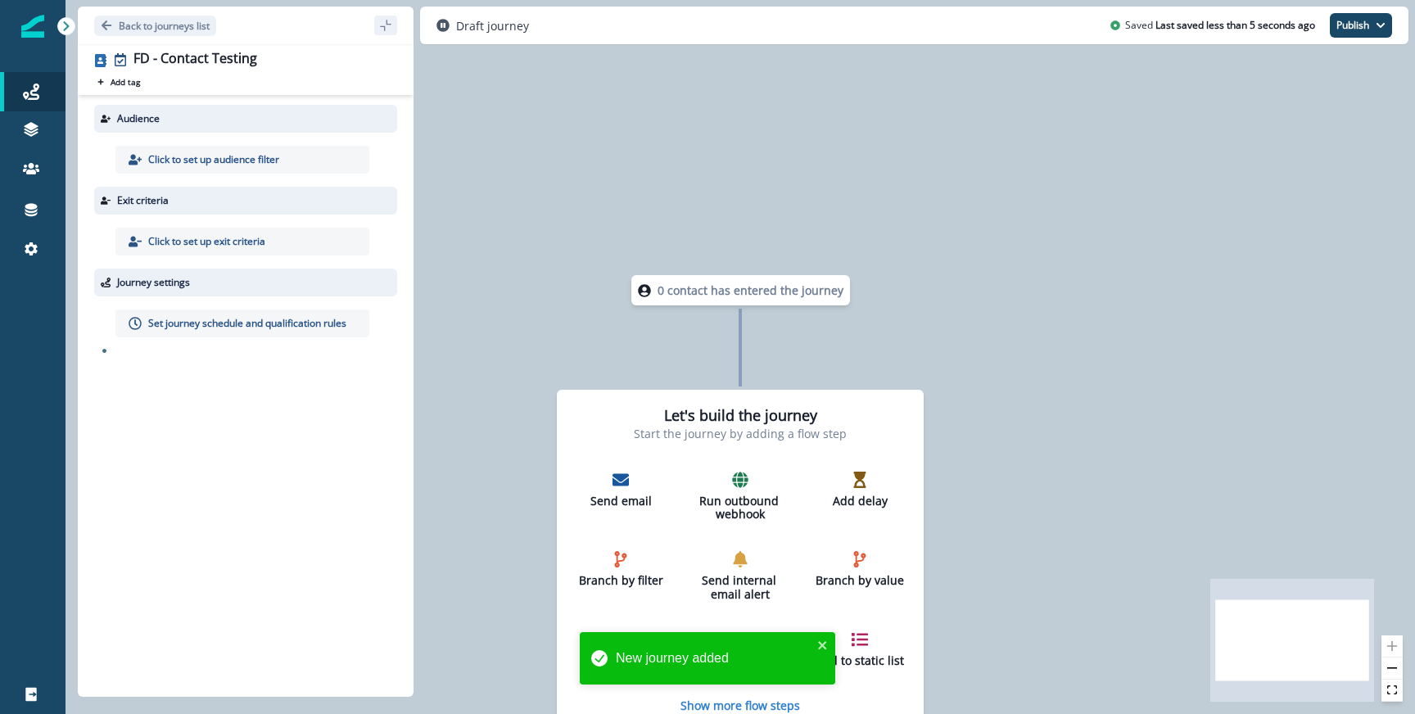
click at [239, 165] on p "Click to set up audience filter" at bounding box center [213, 159] width 131 height 15
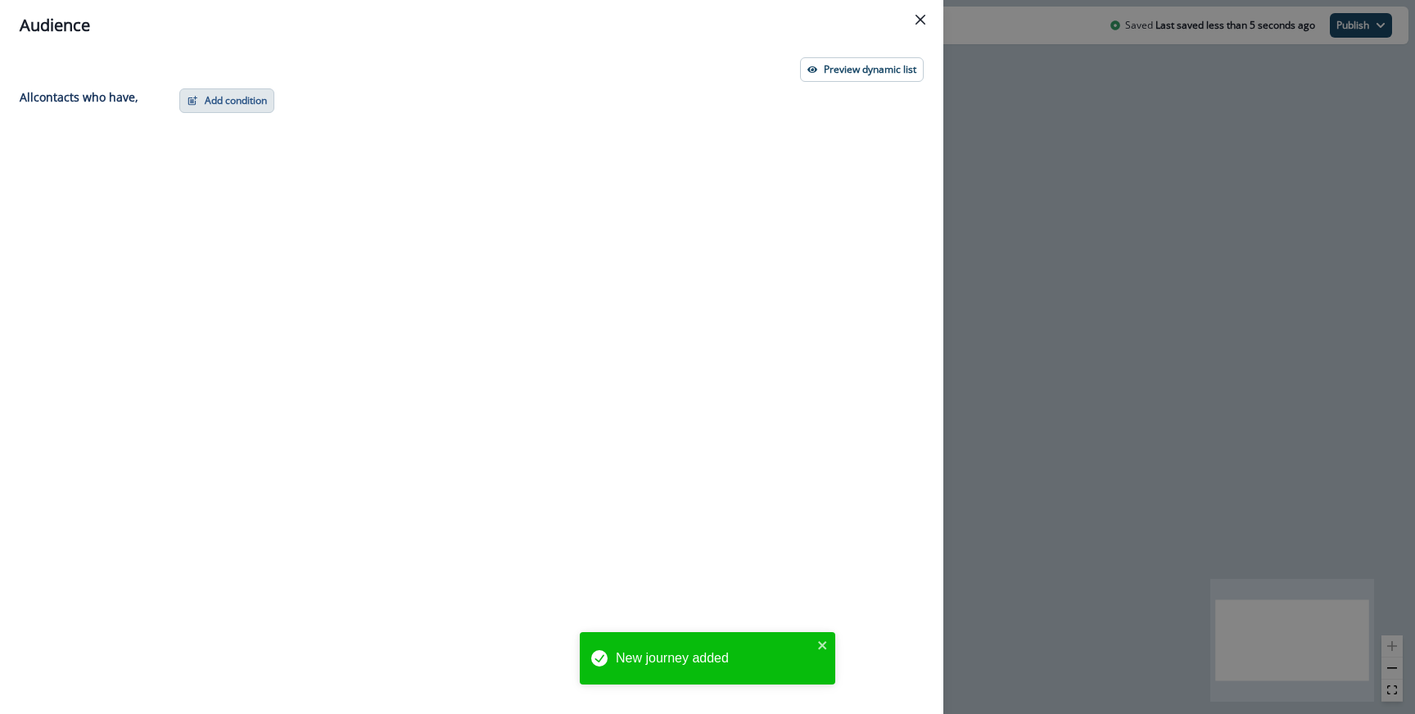
click at [242, 92] on button "Add condition" at bounding box center [226, 100] width 95 height 25
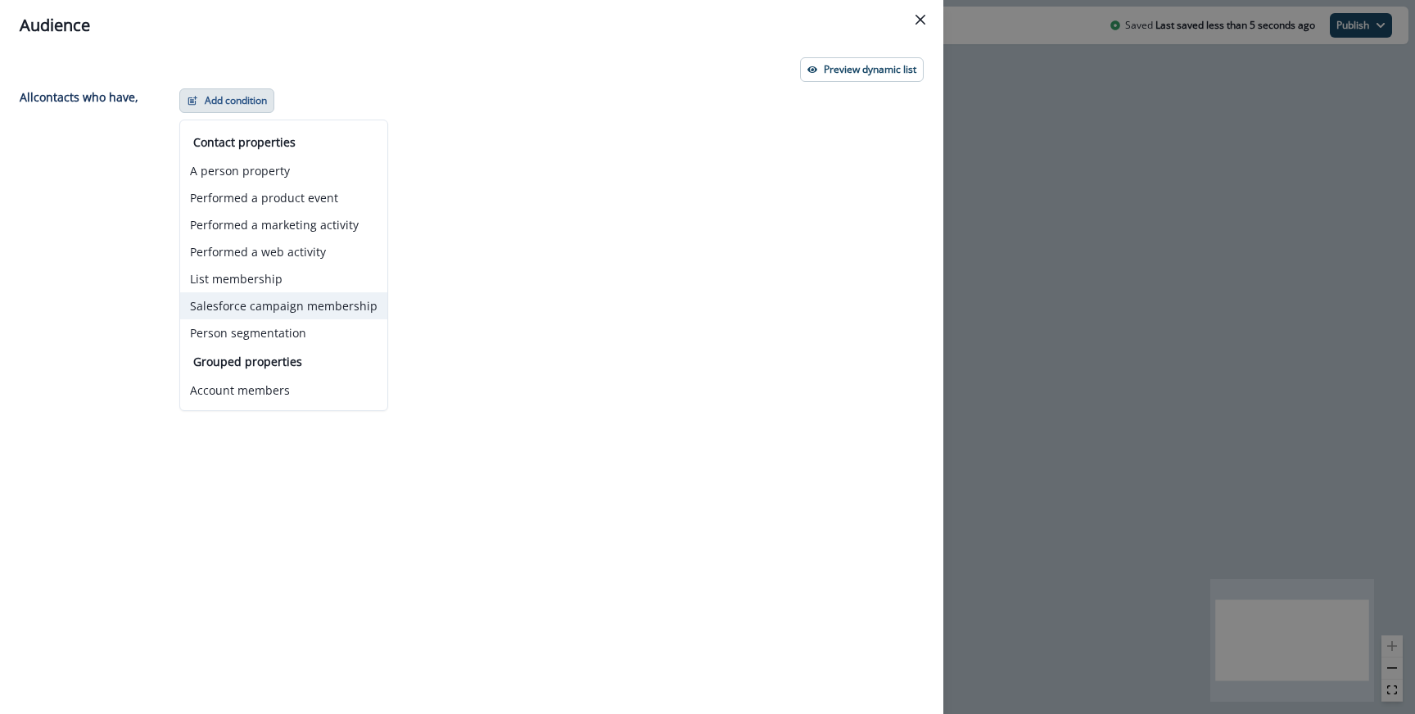
click at [260, 301] on button "Salesforce campaign membership" at bounding box center [283, 305] width 207 height 27
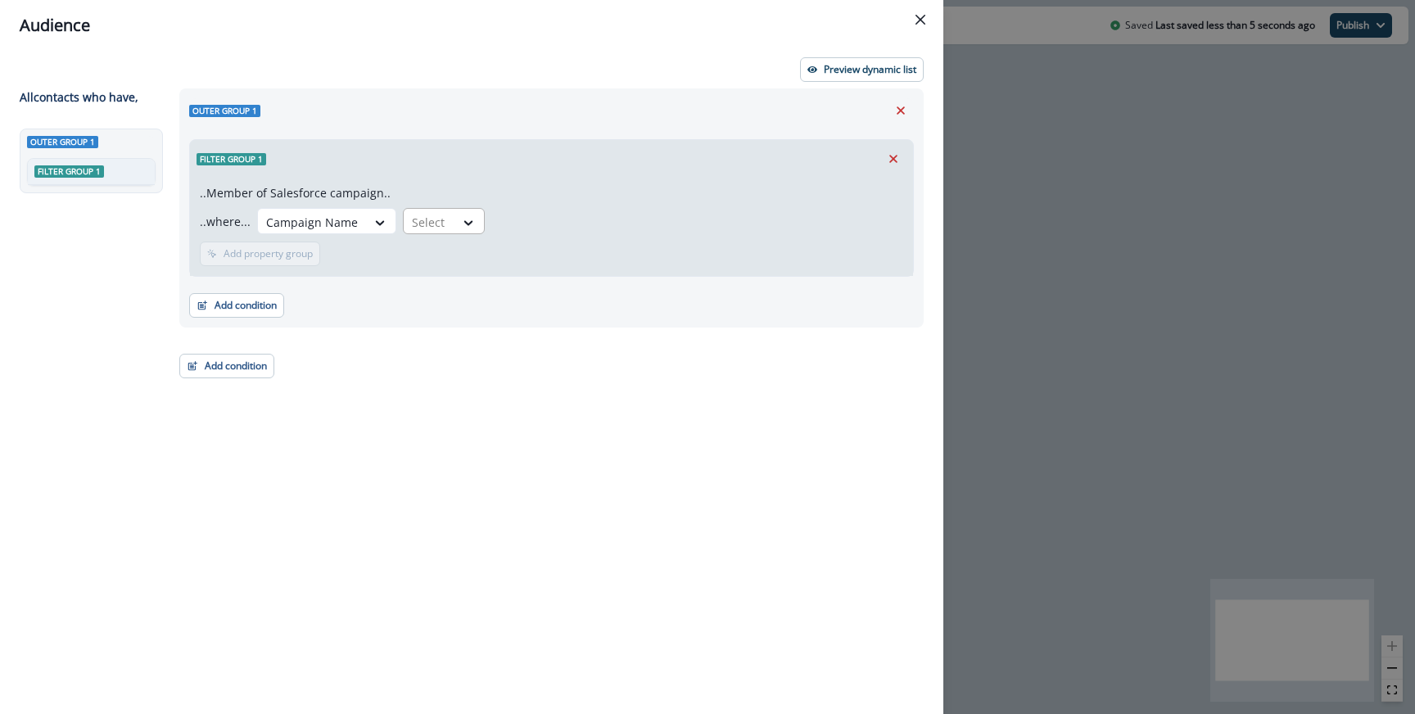
click at [432, 215] on div at bounding box center [429, 222] width 34 height 20
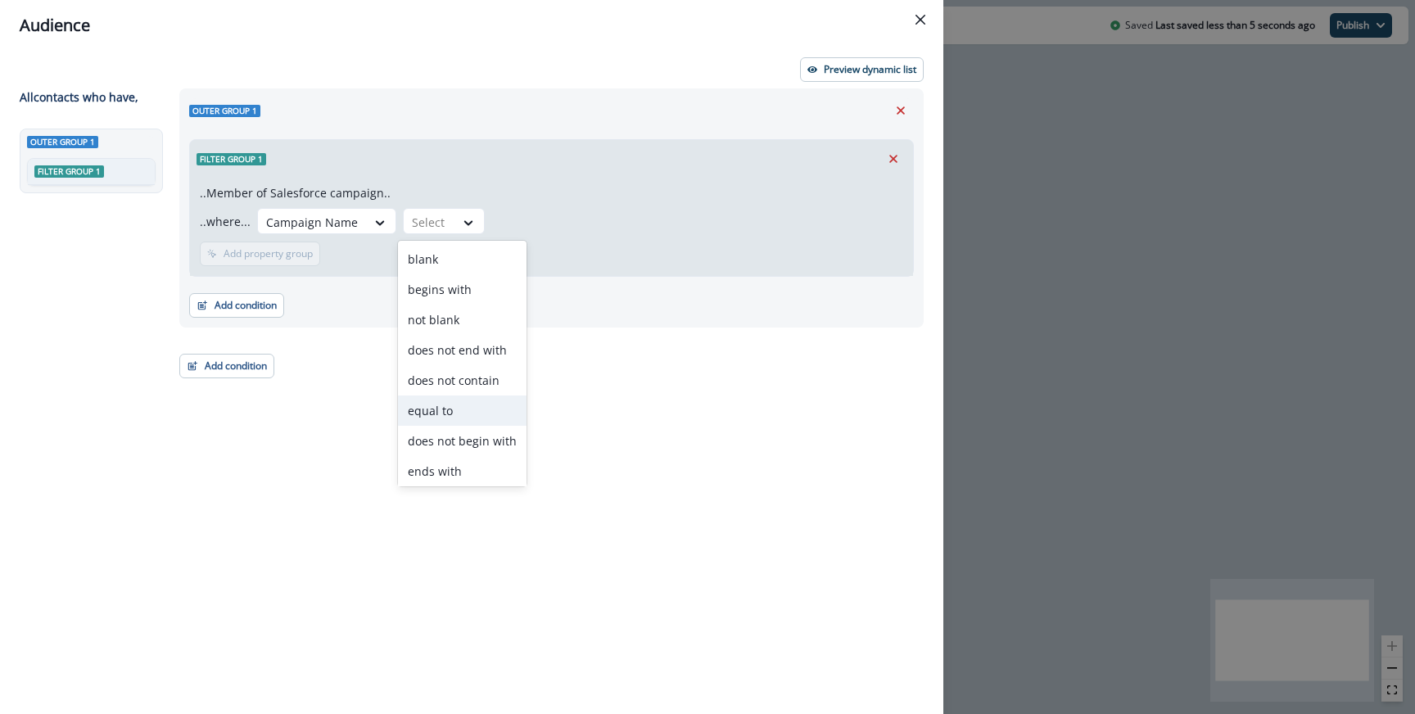
click at [445, 410] on div "equal to" at bounding box center [462, 411] width 129 height 30
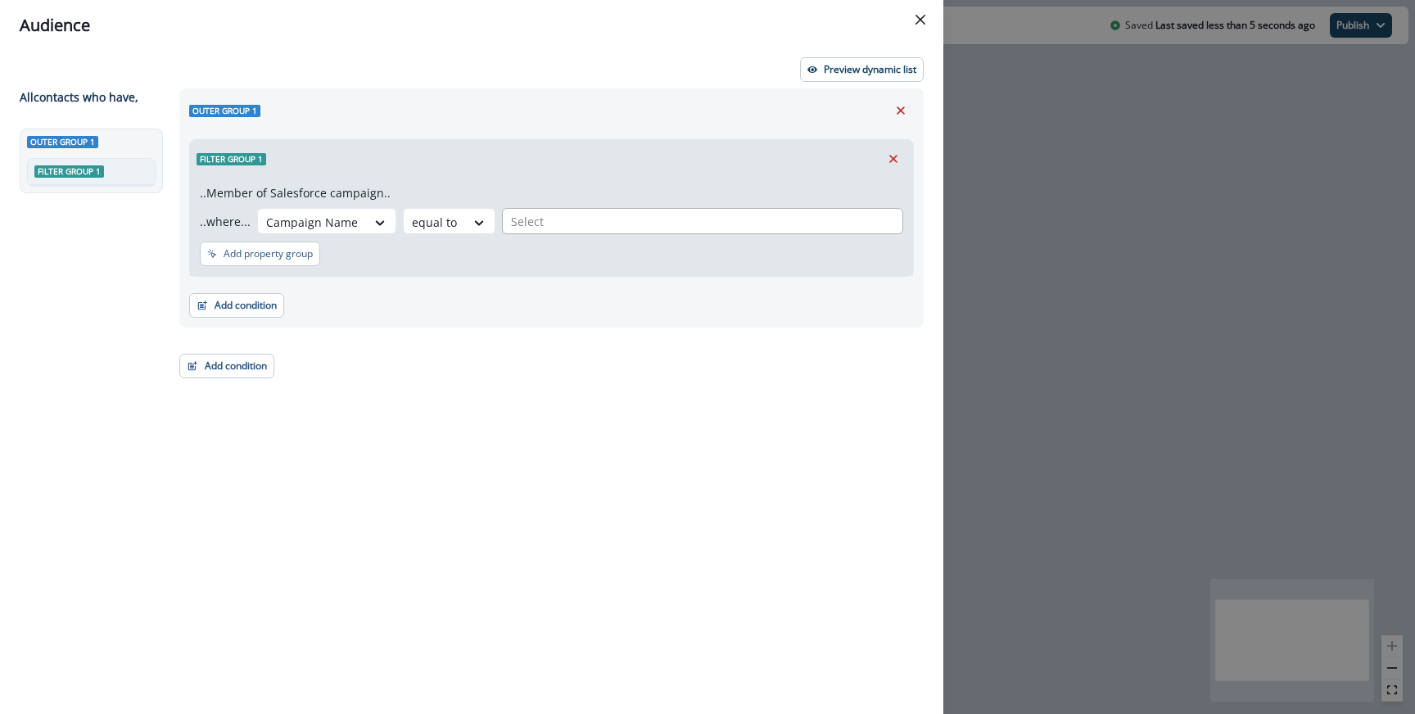
click at [554, 217] on div at bounding box center [702, 221] width 383 height 20
click at [571, 170] on div "Filter group 1" at bounding box center [551, 159] width 723 height 38
click at [563, 236] on div "..Member of Salesforce campaign.. ..where... Campaign Name equal to Select Add …" at bounding box center [551, 227] width 723 height 98
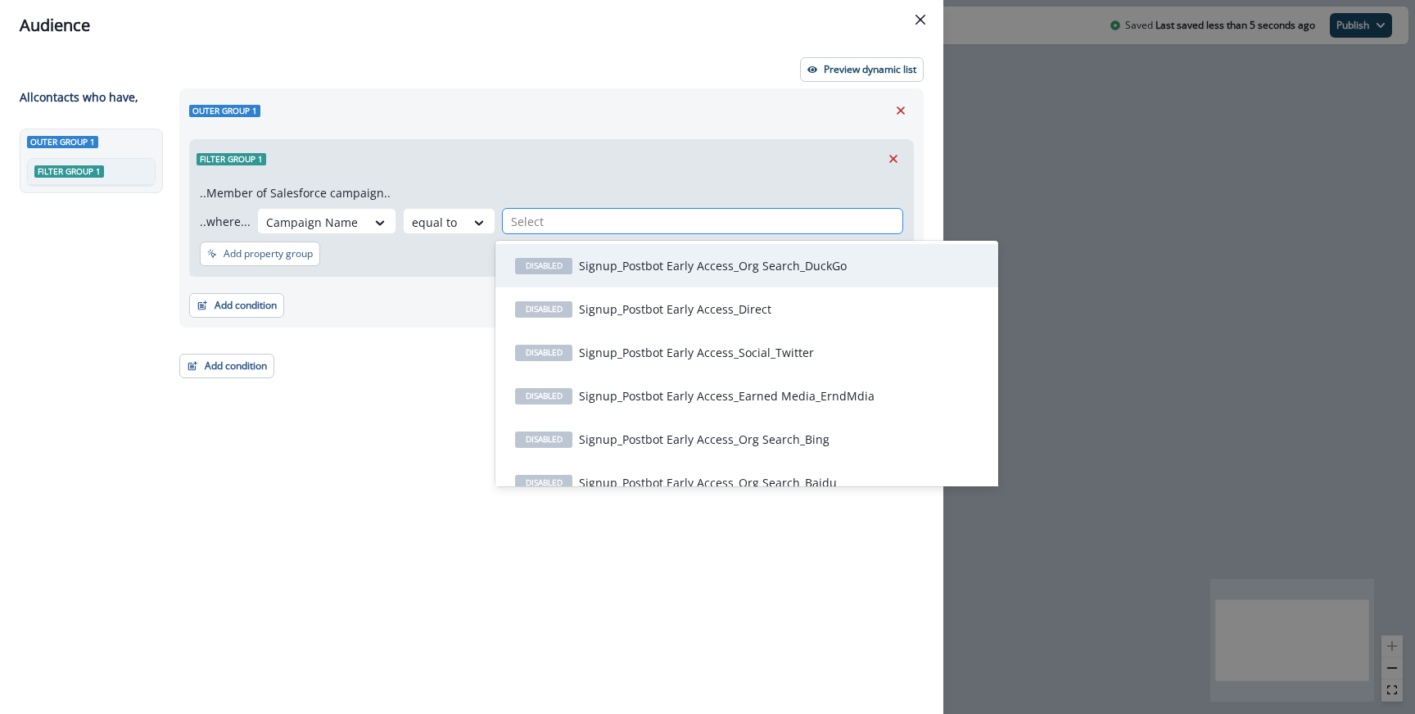
click at [563, 230] on div at bounding box center [702, 221] width 383 height 20
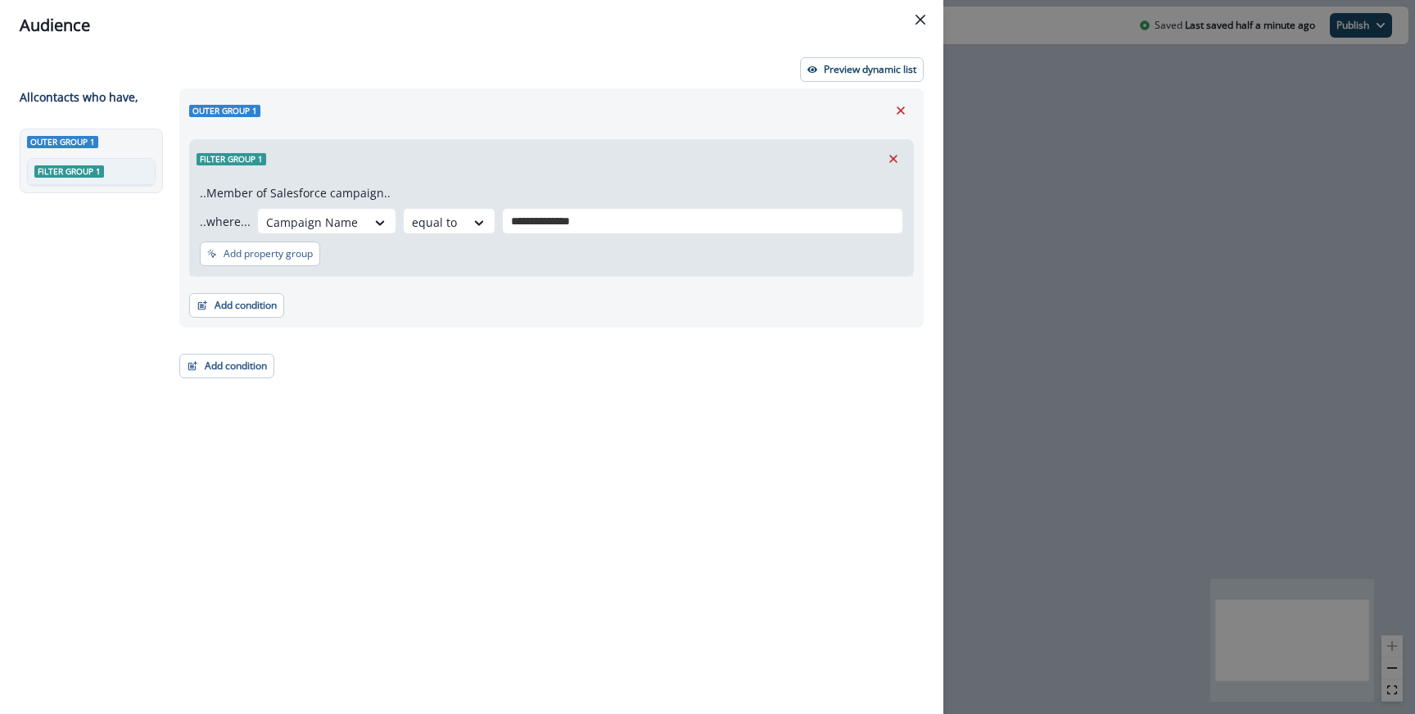
type input "**********"
click at [636, 273] on p "2025_07_Nurture_AI Campaign Emails" at bounding box center [682, 265] width 207 height 17
click at [823, 78] on button "Preview dynamic list" at bounding box center [862, 69] width 124 height 25
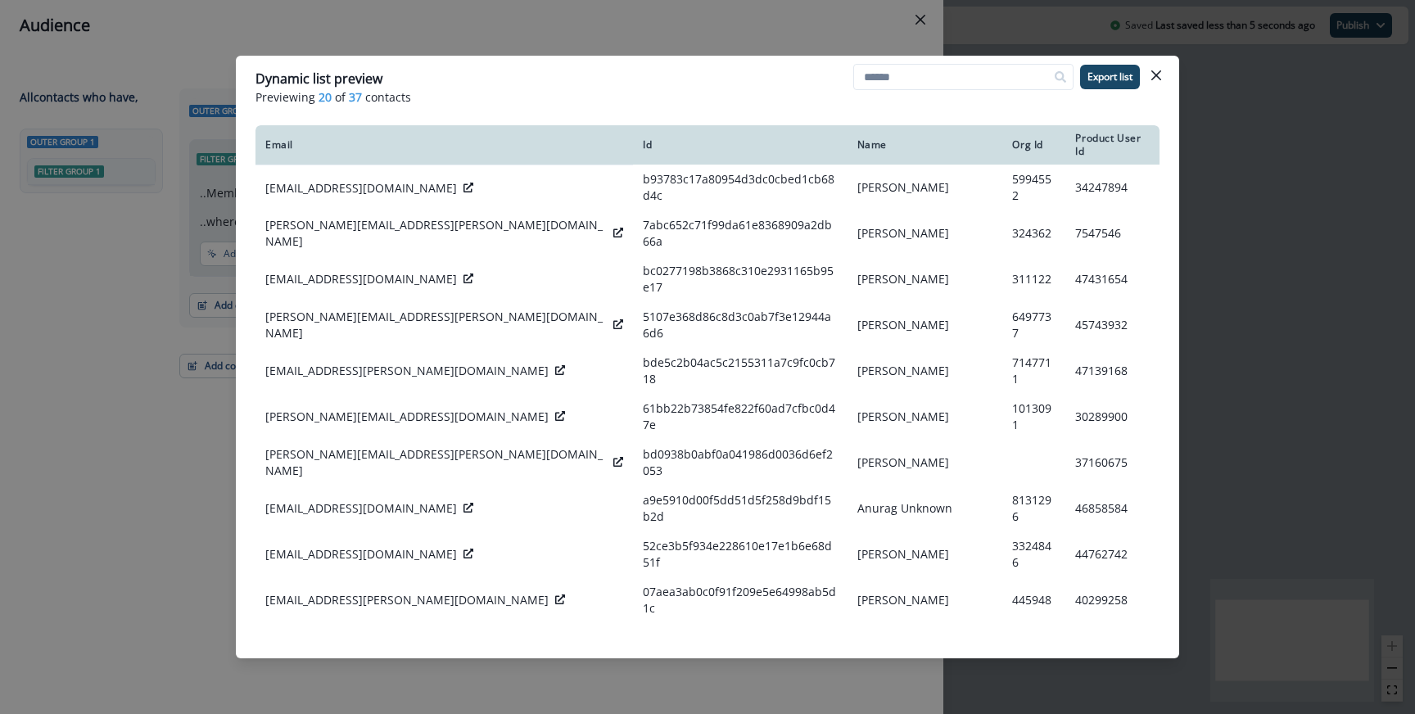
click at [563, 34] on div "Dynamic list preview Previewing 20 of 37 contacts Export list Email Id Name Org…" at bounding box center [707, 357] width 1415 height 714
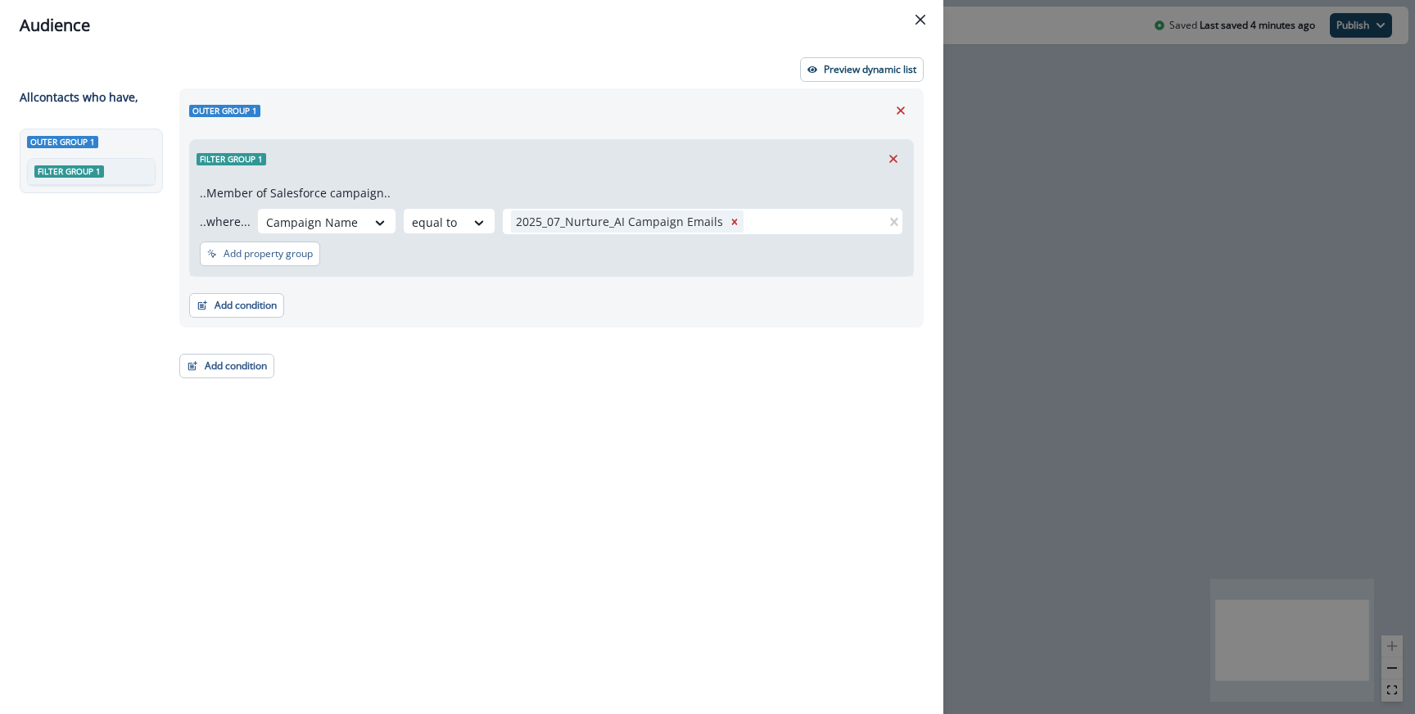
click at [998, 251] on div "Audience Preview dynamic list All contact s who have, Outer group 1 Filter grou…" at bounding box center [707, 357] width 1415 height 714
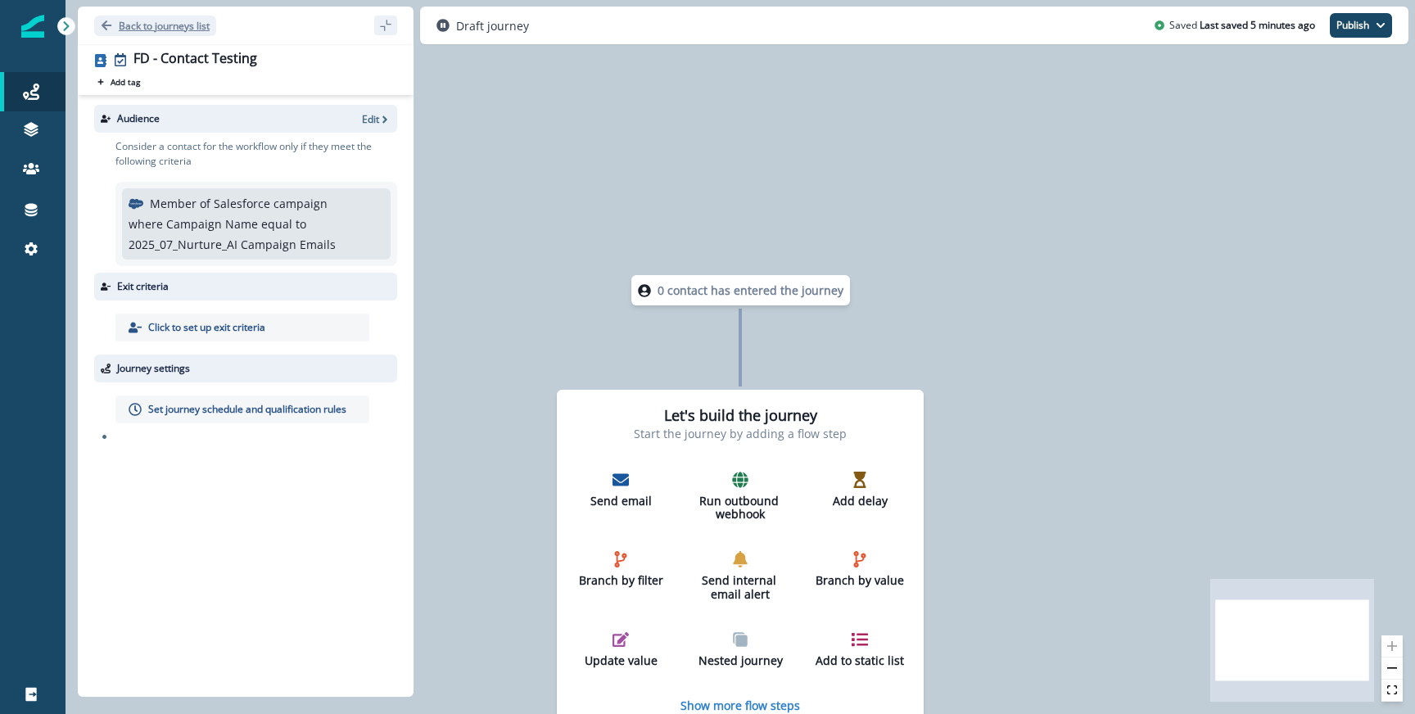
click at [170, 20] on p "Back to journeys list" at bounding box center [164, 26] width 91 height 14
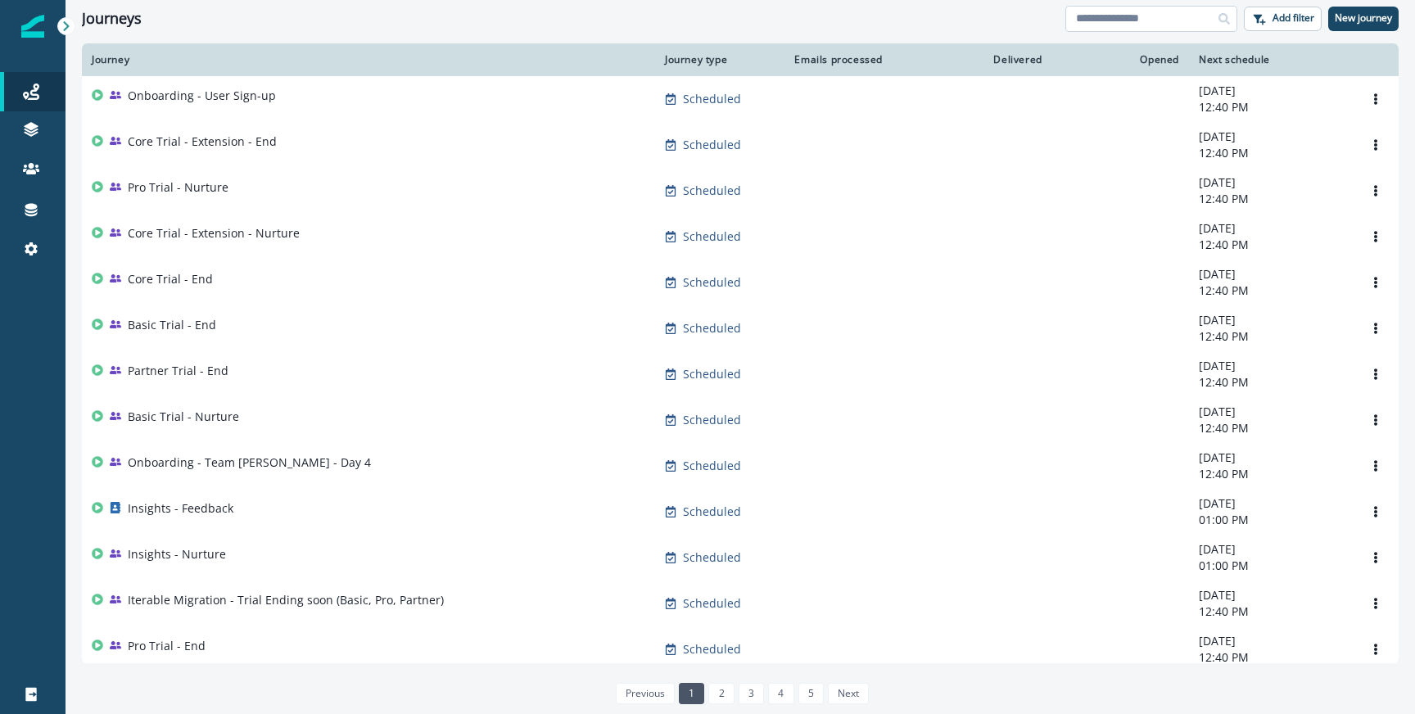
click at [1113, 17] on input at bounding box center [1151, 19] width 172 height 26
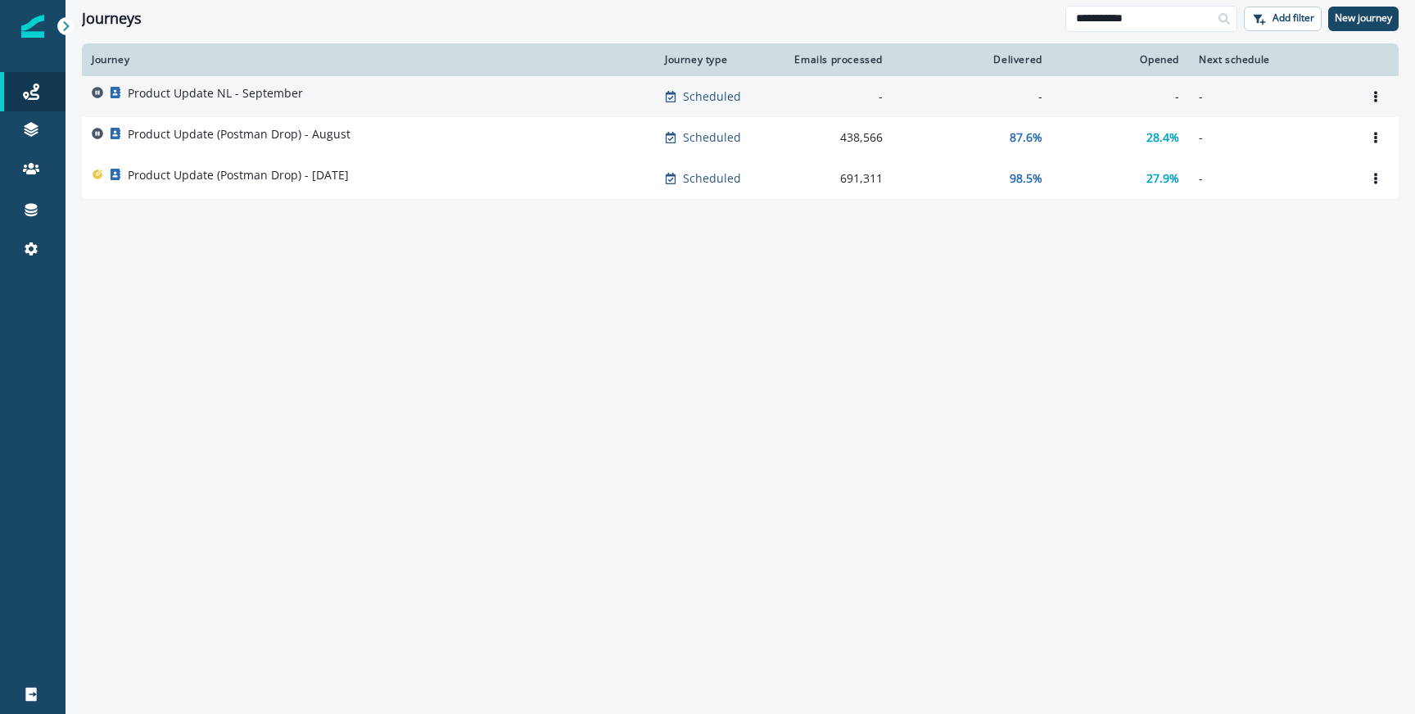
type input "**********"
click at [262, 102] on div "Product Update NL - September" at bounding box center [215, 96] width 175 height 23
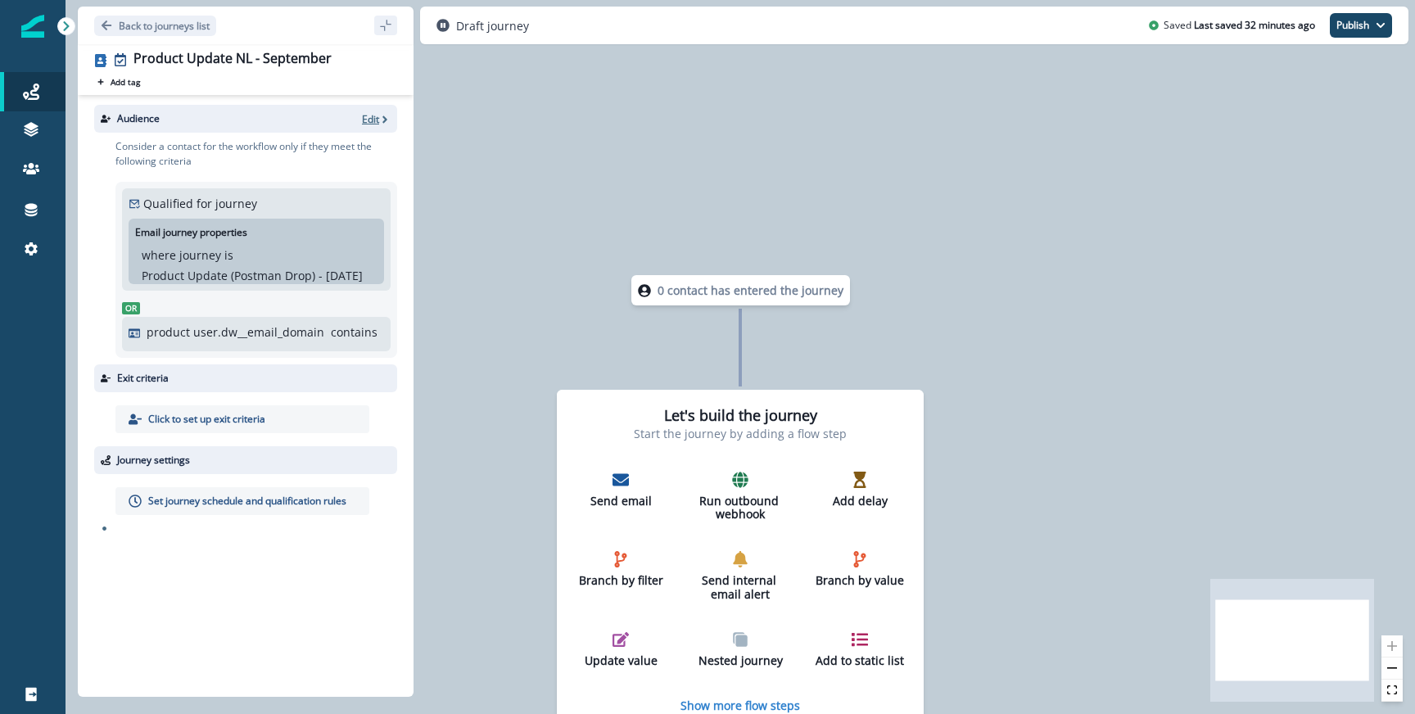
click at [374, 118] on p "Edit" at bounding box center [370, 119] width 17 height 14
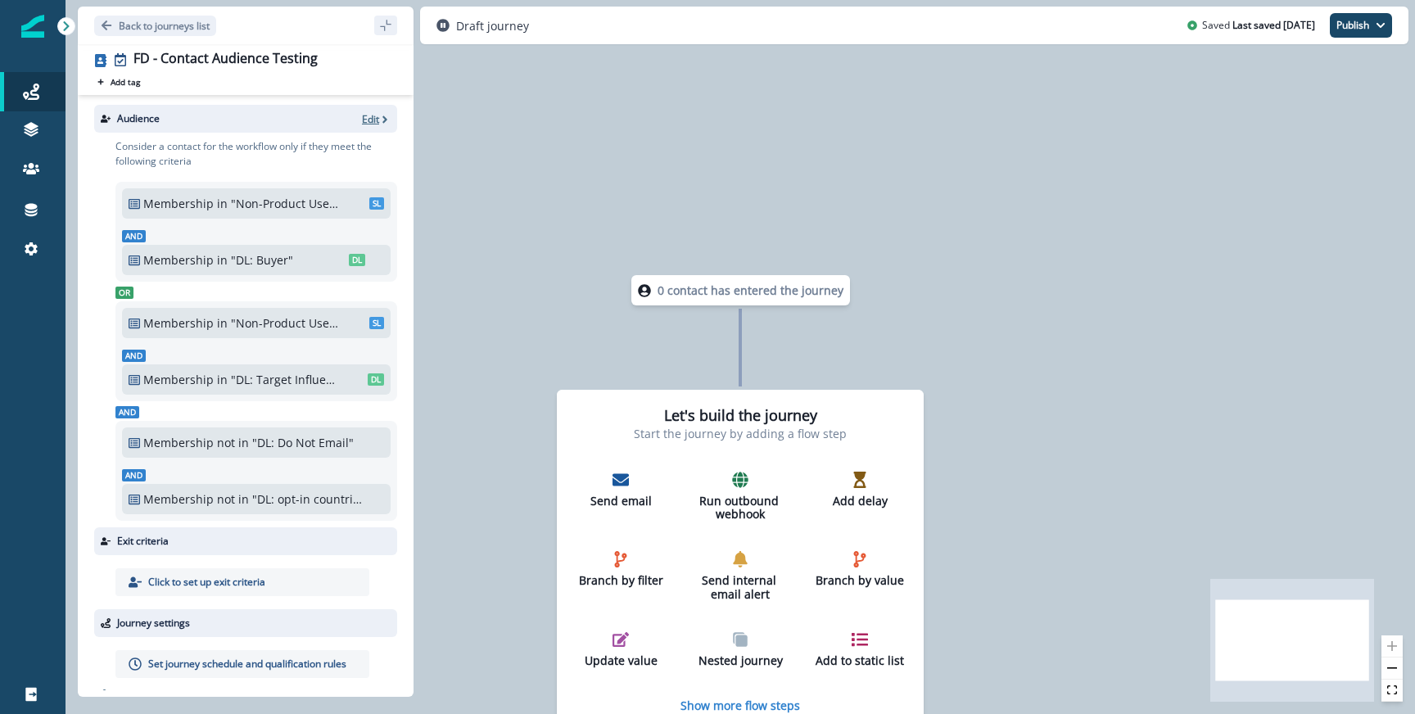
click at [382, 124] on button "Edit" at bounding box center [376, 119] width 29 height 14
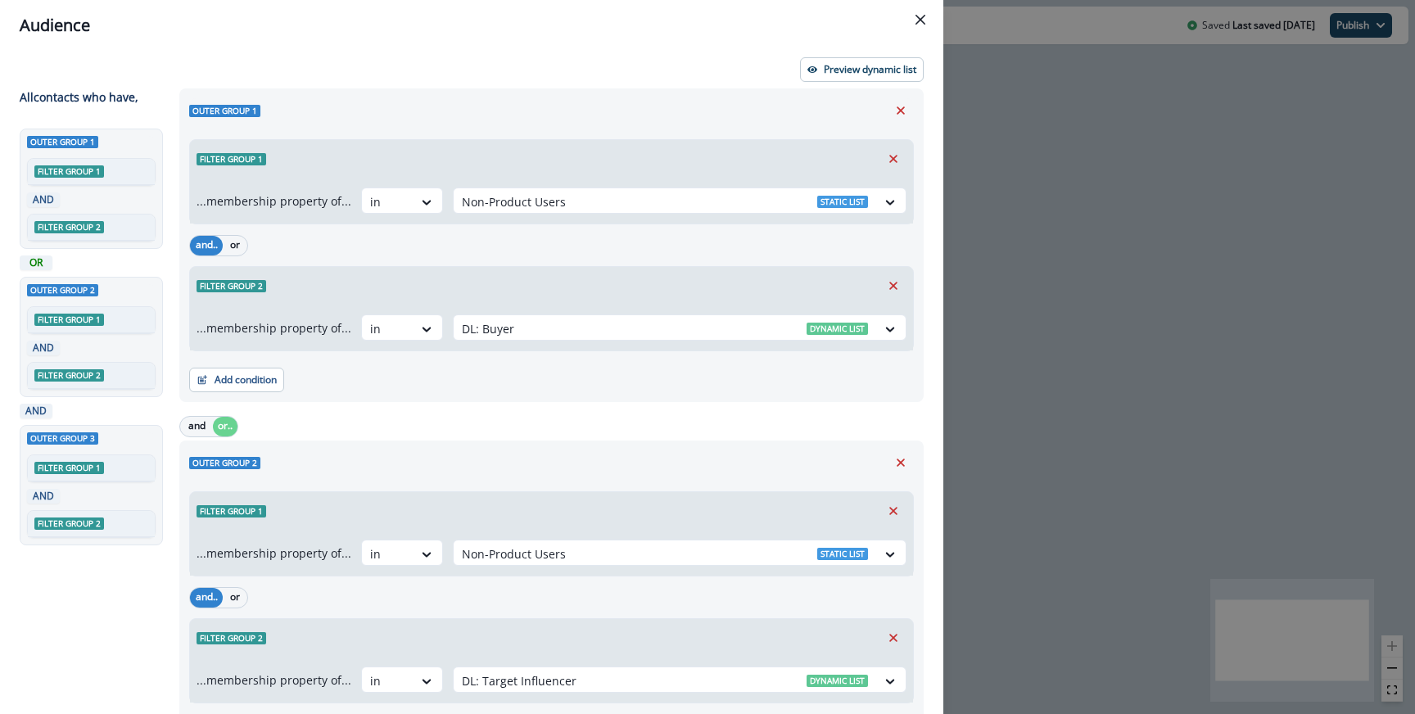
click at [1008, 275] on div "Audience Preview dynamic list All contact s who have, Outer group 1 Filter grou…" at bounding box center [707, 357] width 1415 height 714
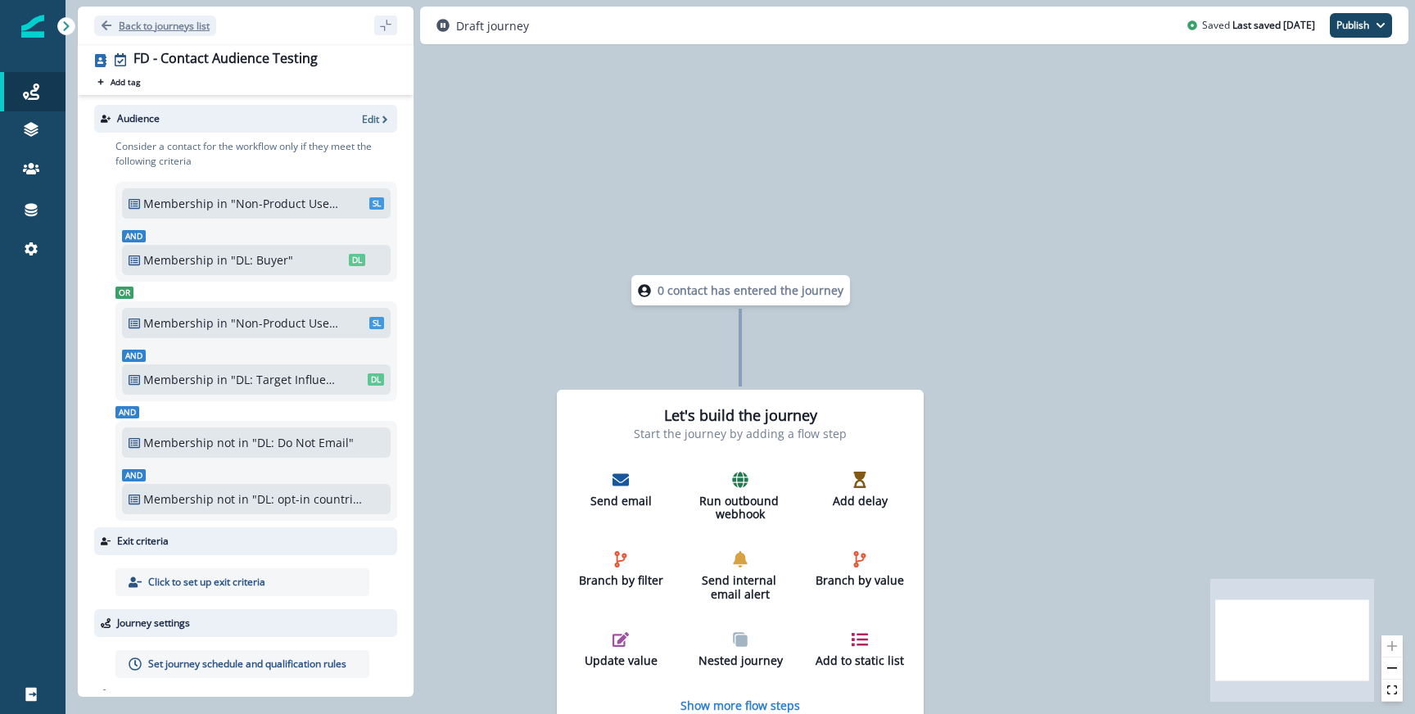
click at [162, 20] on p "Back to journeys list" at bounding box center [164, 26] width 91 height 14
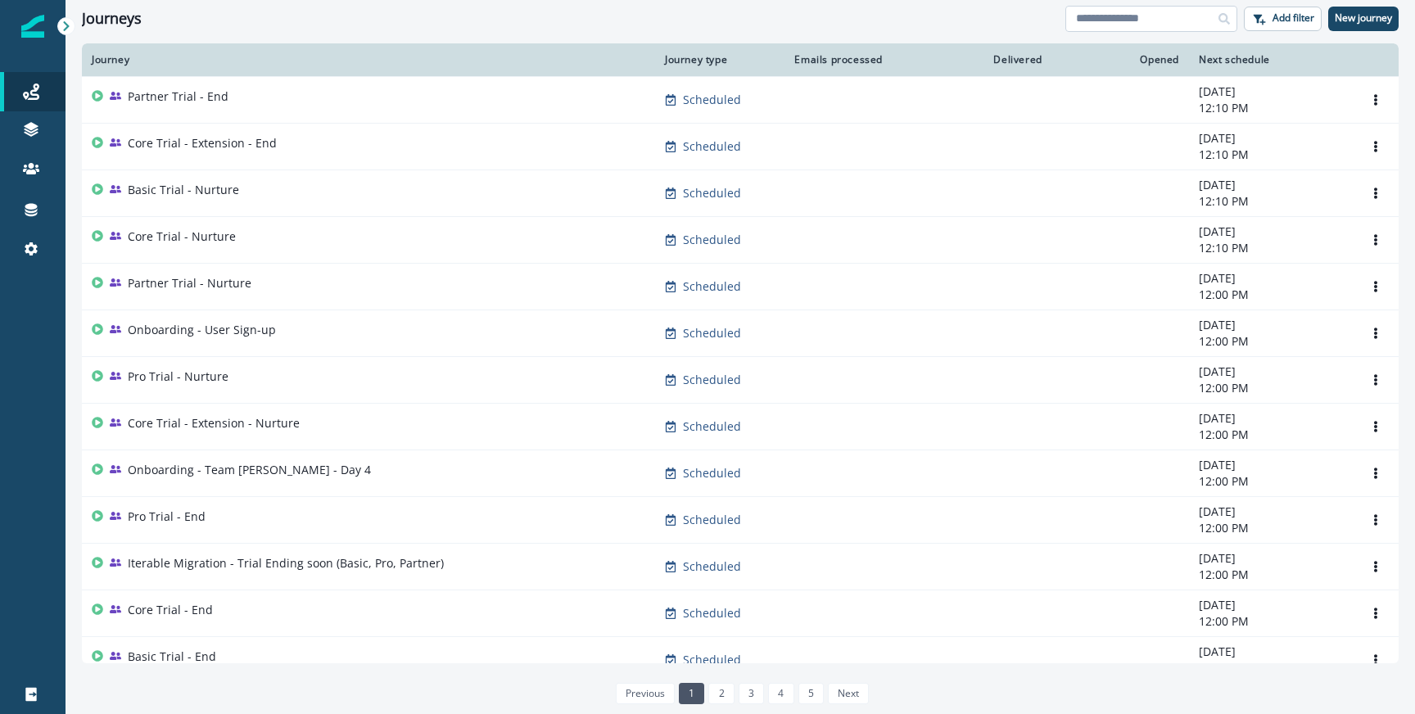
click at [1099, 15] on input at bounding box center [1151, 19] width 172 height 26
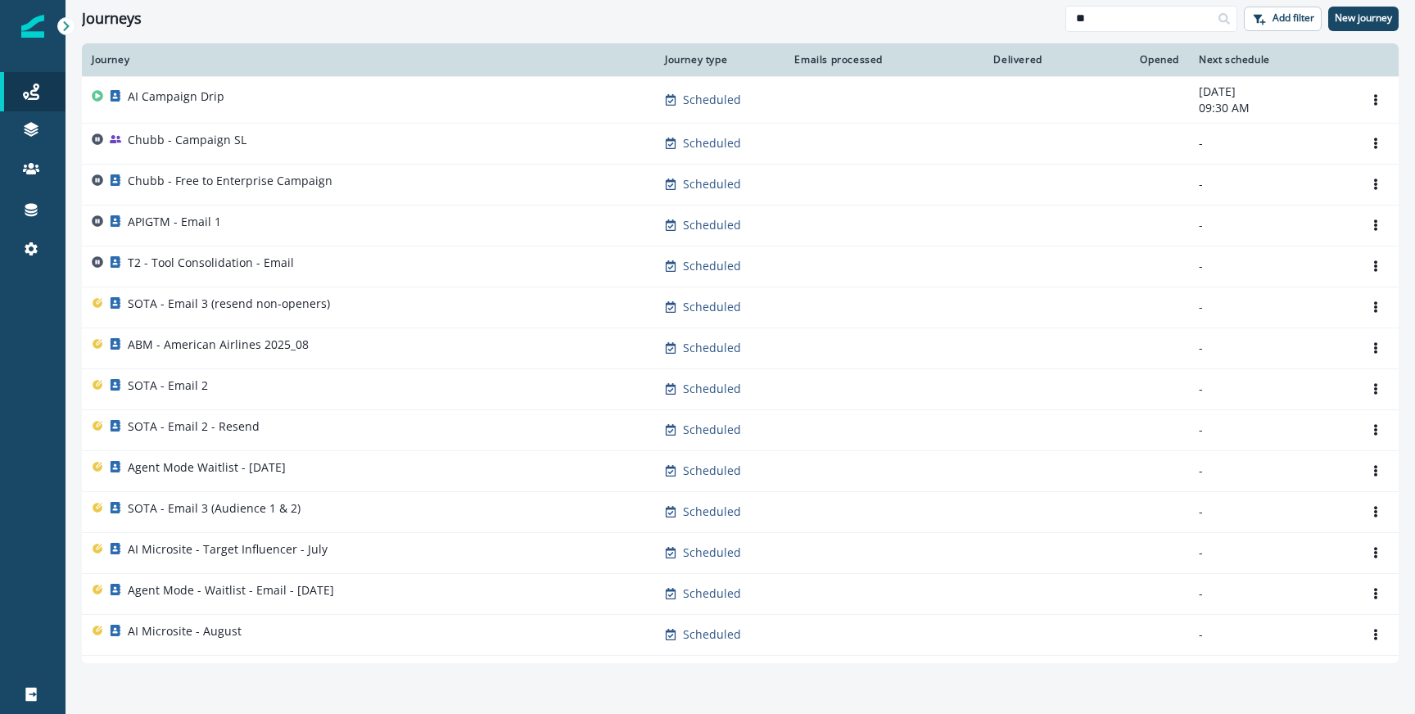
type input "**"
click at [510, 40] on div "Clear" at bounding box center [740, 40] width 1349 height 7
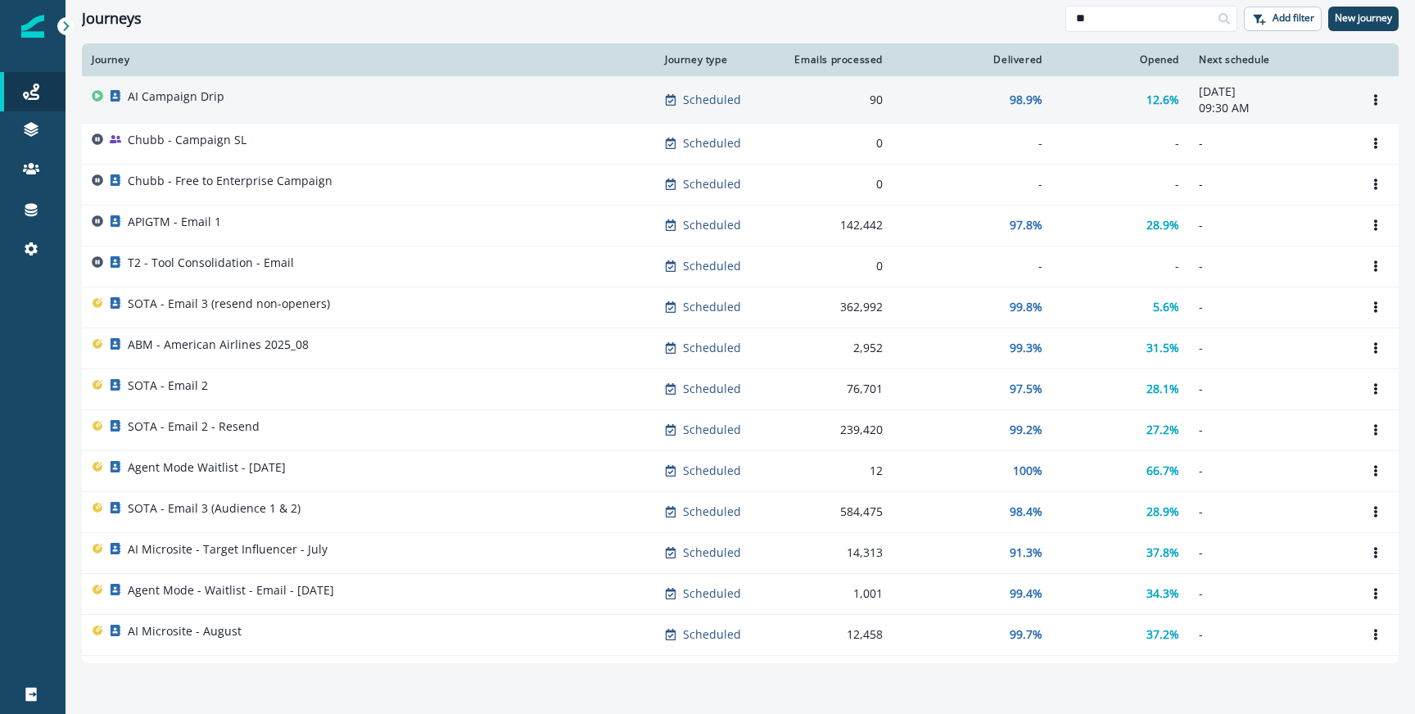
click at [680, 102] on div "Scheduled" at bounding box center [716, 100] width 103 height 16
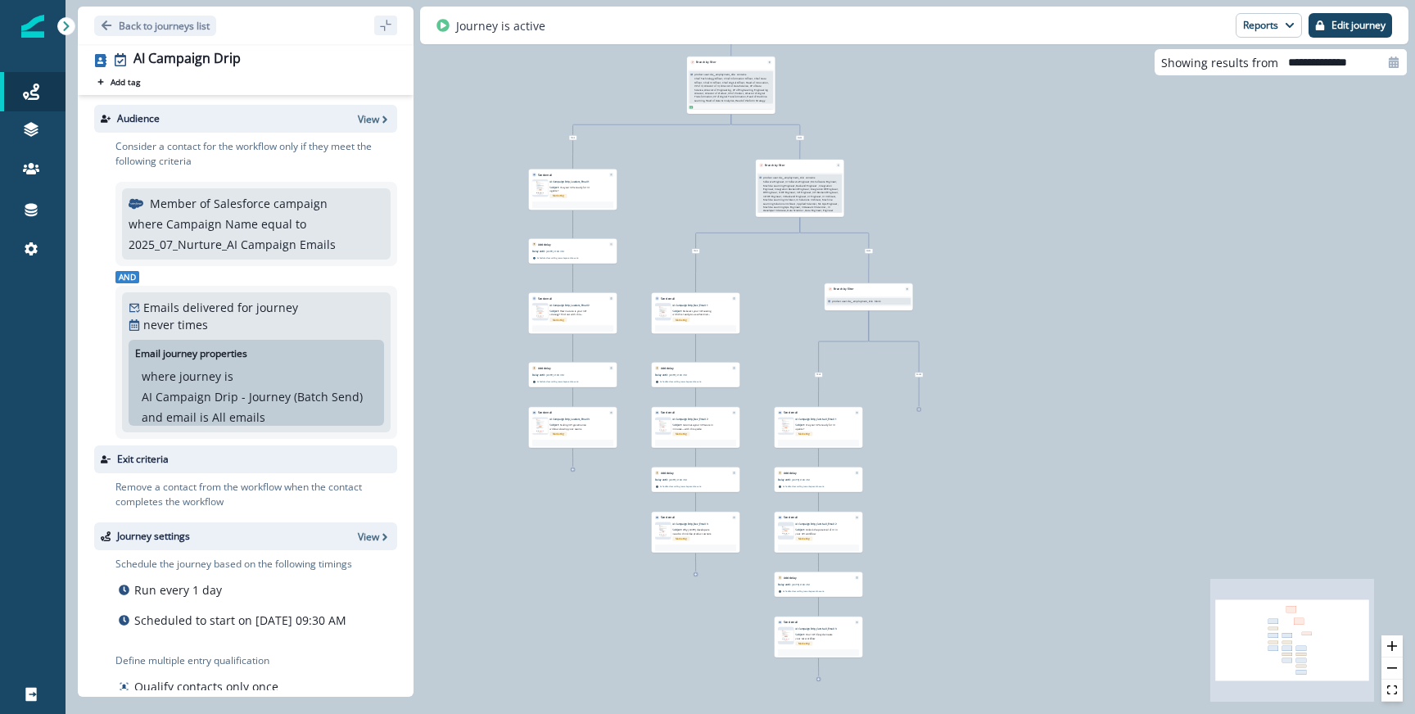
scroll to position [42, 0]
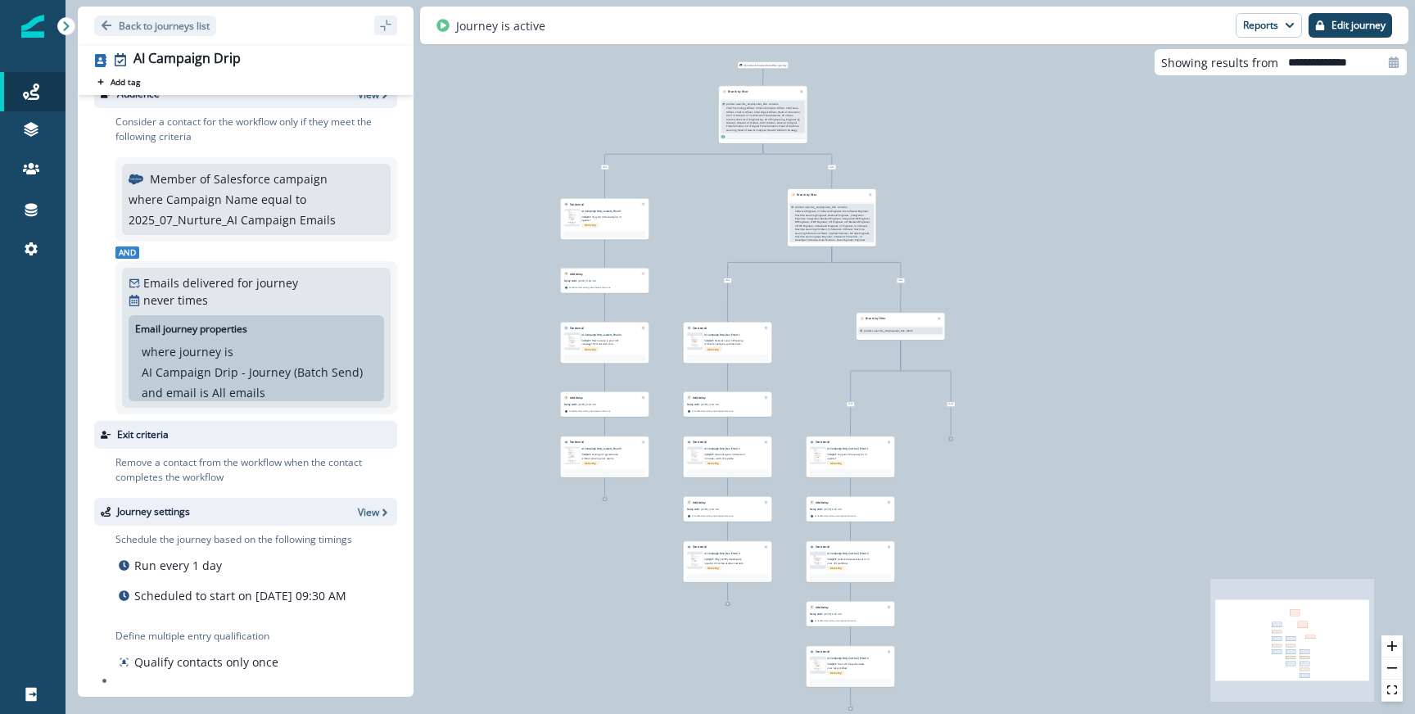
drag, startPoint x: 704, startPoint y: 541, endPoint x: 704, endPoint y: 447, distance: 94.2
click at [704, 210] on div "36 contacts have entered the journey Branch by filter product user.dw__employme…" at bounding box center [731, 135] width 283 height 150
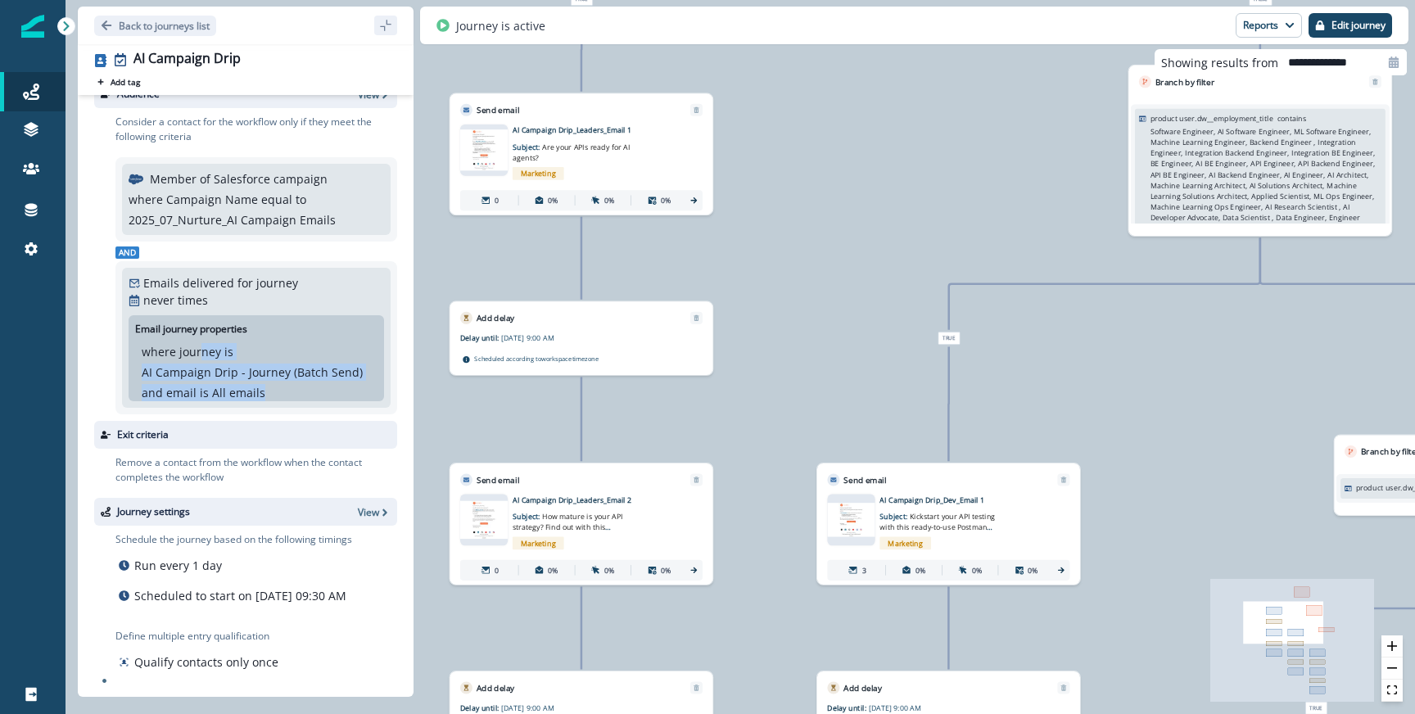
drag, startPoint x: 260, startPoint y: 372, endPoint x: 201, endPoint y: 341, distance: 67.4
click at [201, 343] on div "where journey is AI Campaign Drip - Journey (Batch Send) and email is All emails" at bounding box center [256, 372] width 229 height 58
click at [201, 343] on p "where journey" at bounding box center [181, 351] width 79 height 17
click at [241, 384] on p "All emails" at bounding box center [238, 392] width 53 height 17
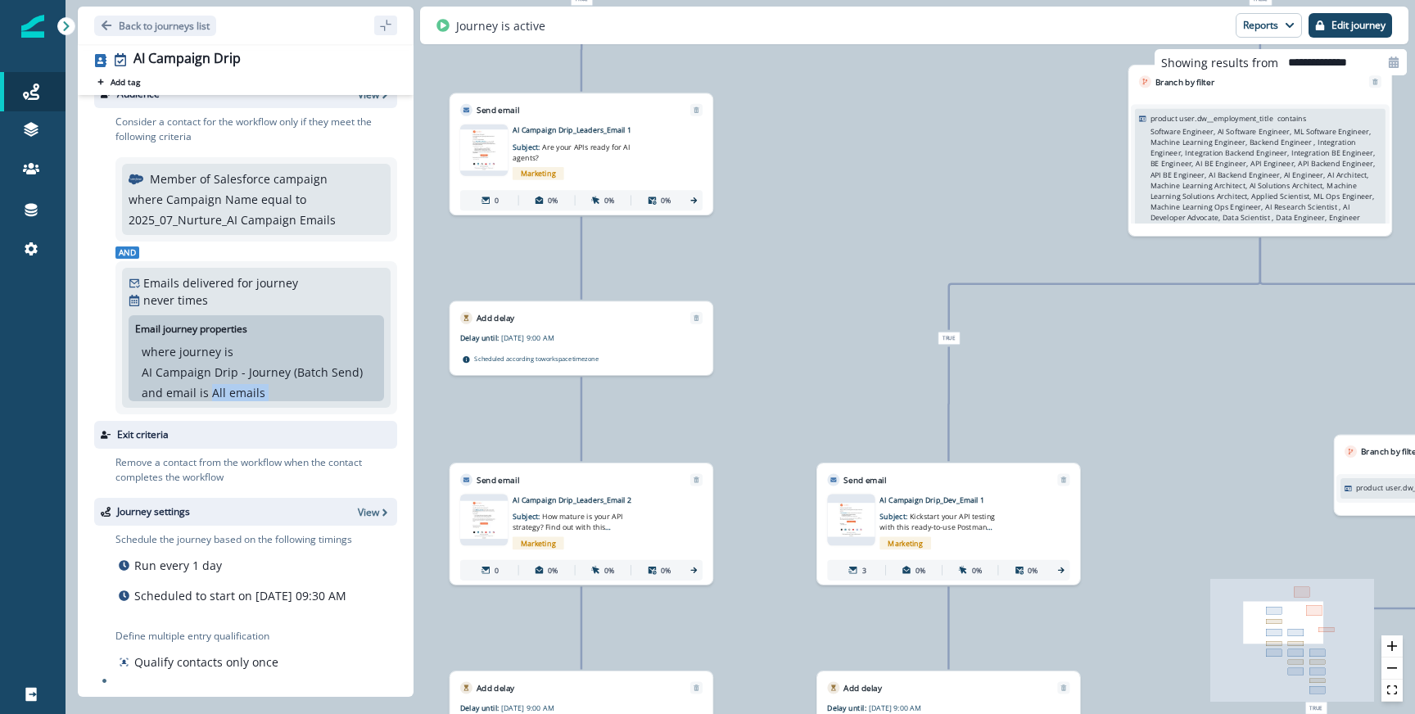
click at [241, 384] on p "All emails" at bounding box center [238, 392] width 53 height 17
click at [246, 364] on p "AI Campaign Drip - Journey (Batch Send)" at bounding box center [252, 372] width 221 height 17
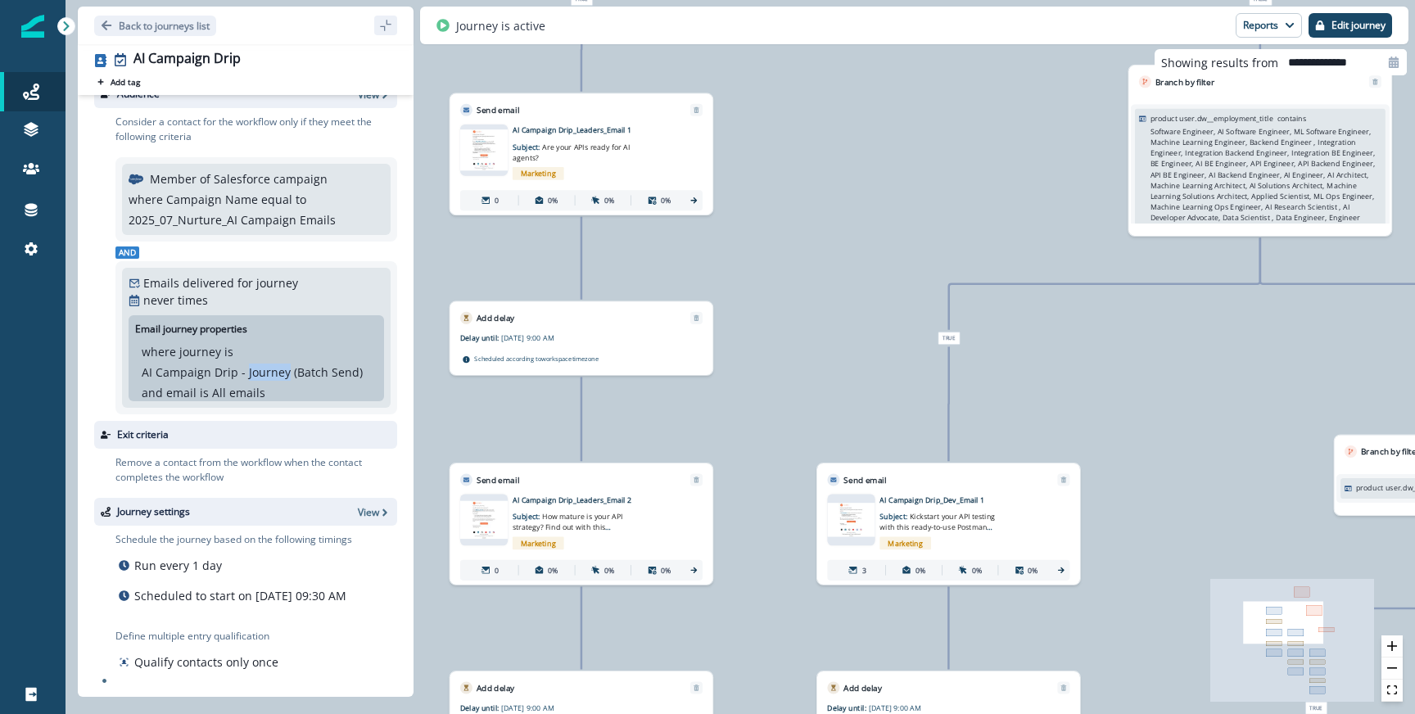
click at [246, 364] on p "AI Campaign Drip - Journey (Batch Send)" at bounding box center [252, 372] width 221 height 17
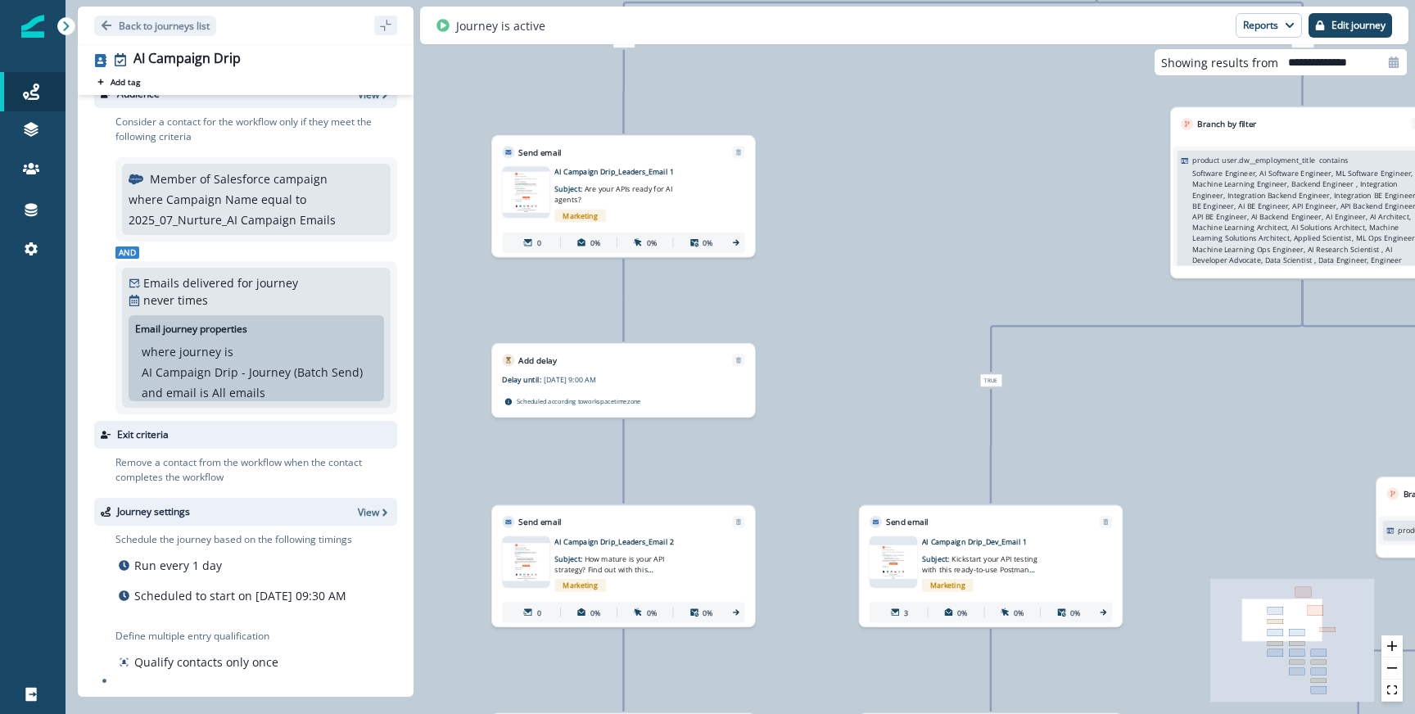
scroll to position [0, 0]
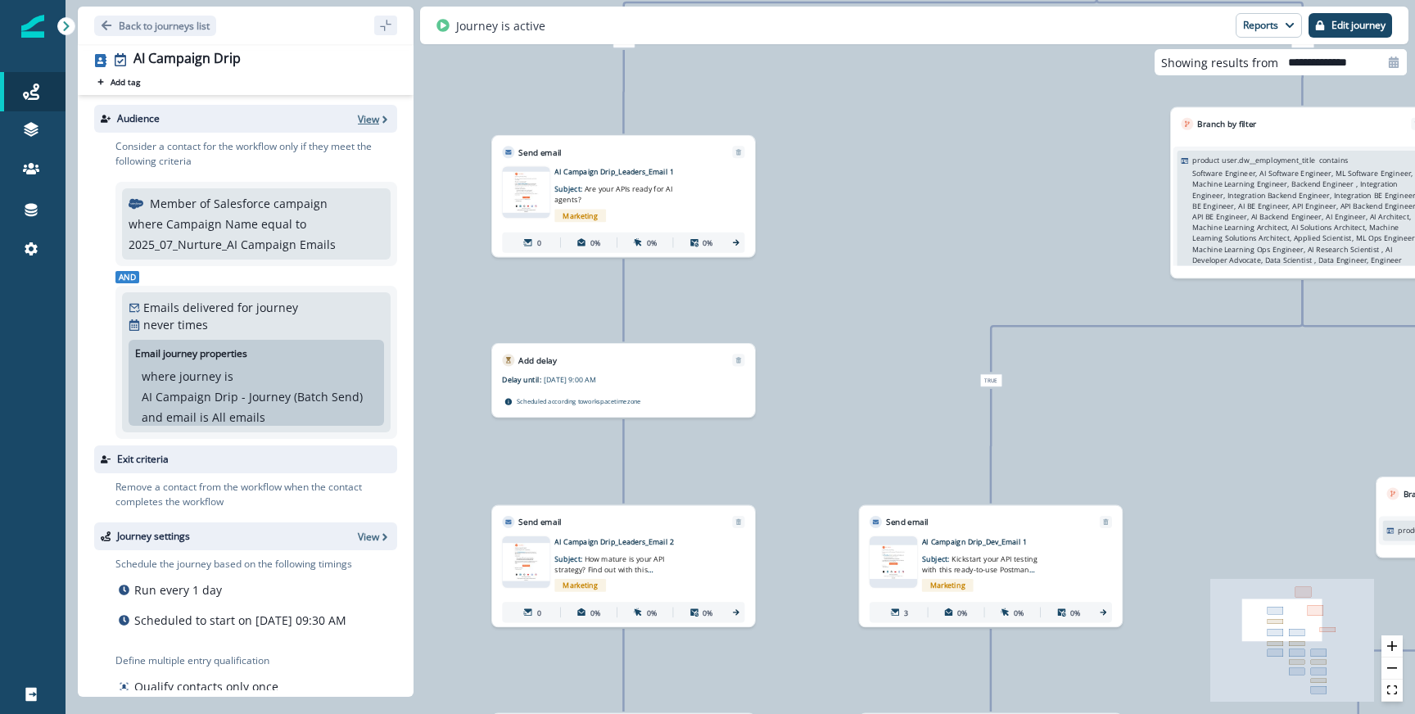
click at [364, 123] on p "View" at bounding box center [368, 119] width 21 height 14
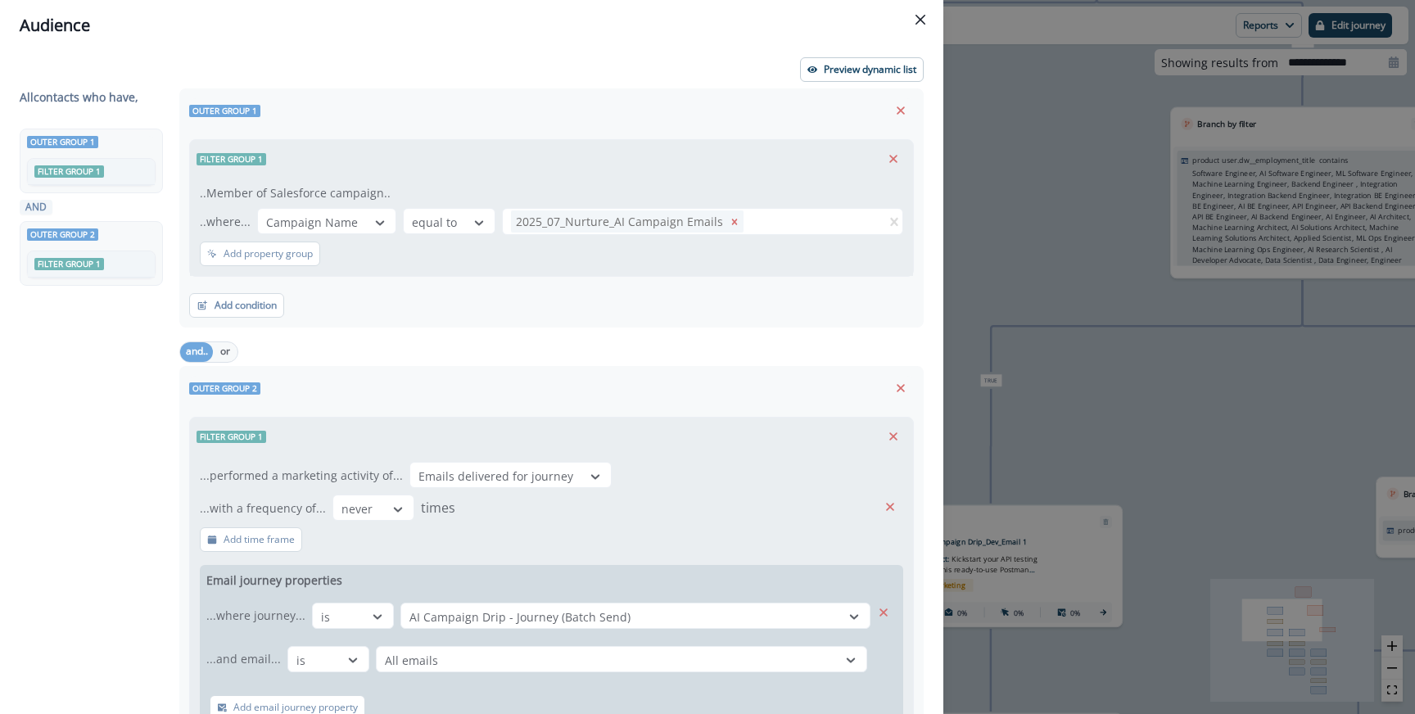
click at [1083, 201] on div "Audience Preview dynamic list All contact s who have, Outer group 1 Filter grou…" at bounding box center [707, 357] width 1415 height 714
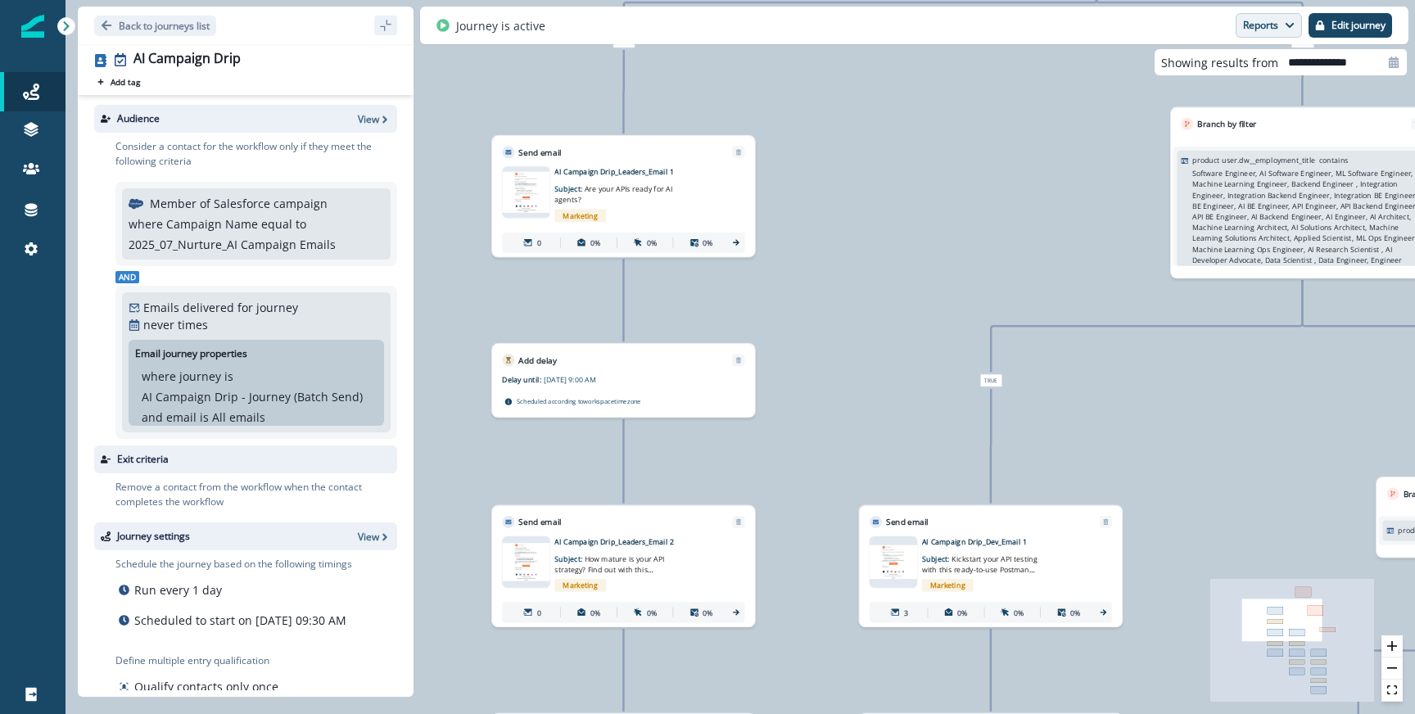
click at [1266, 24] on button "Reports" at bounding box center [1269, 25] width 66 height 25
click at [1176, 97] on p "Journey Member Report" at bounding box center [1215, 96] width 149 height 20
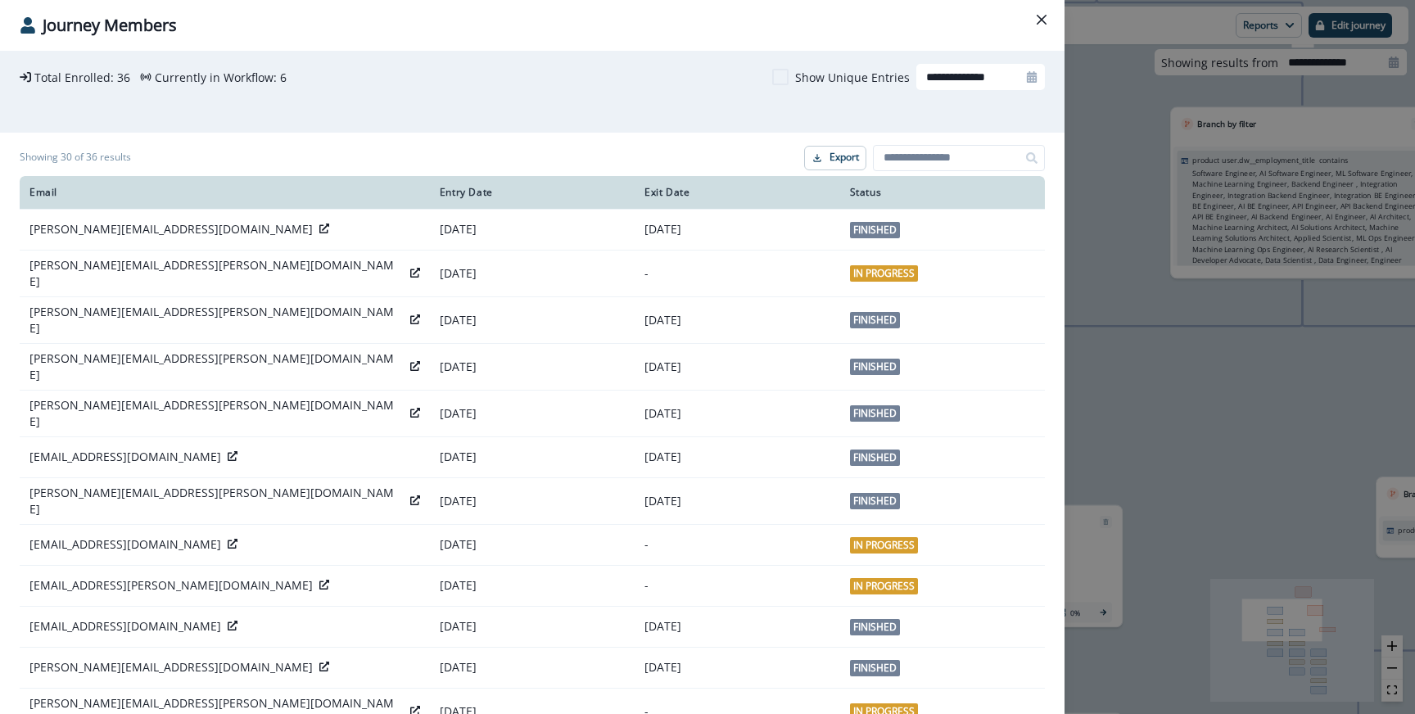
click at [956, 73] on input "**********" at bounding box center [980, 77] width 129 height 26
select select "*"
select select "****"
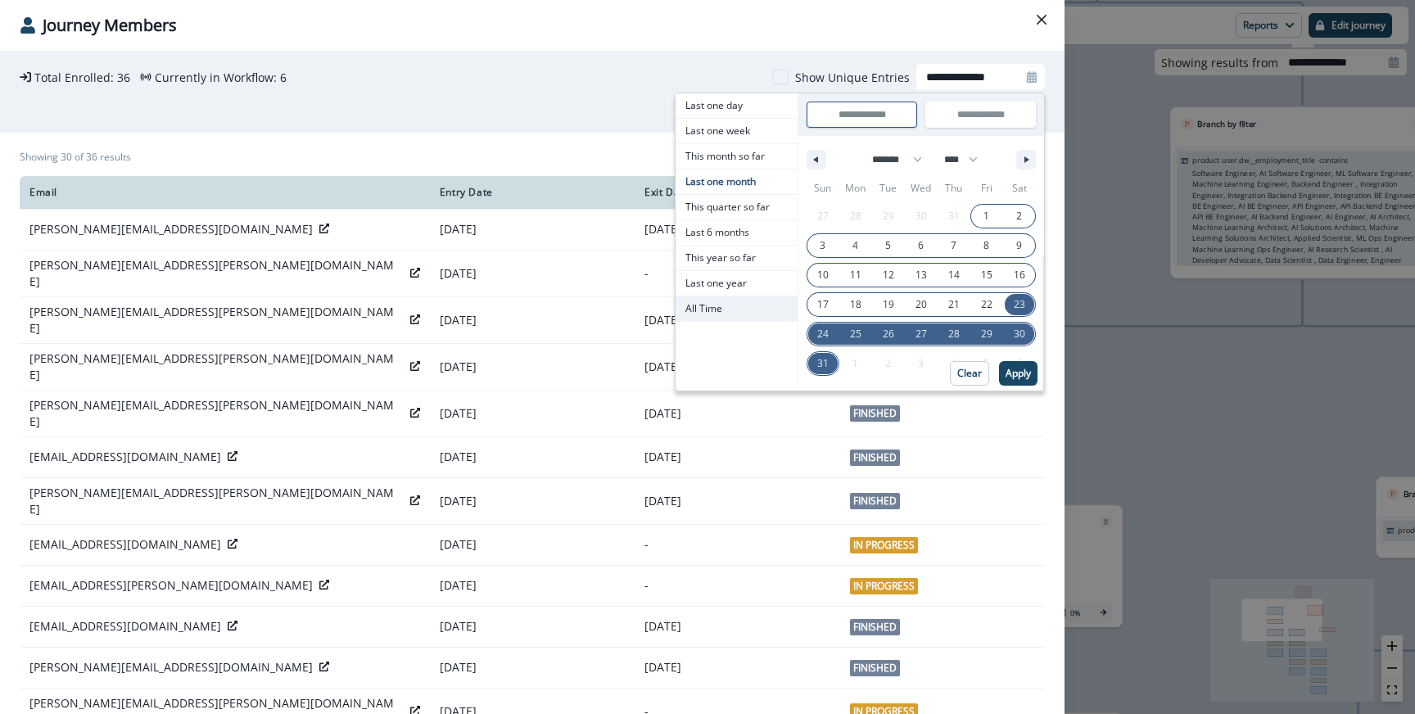
click at [723, 301] on span "All Time" at bounding box center [737, 308] width 122 height 25
type input "********"
type input "**********"
select select "**"
select select "****"
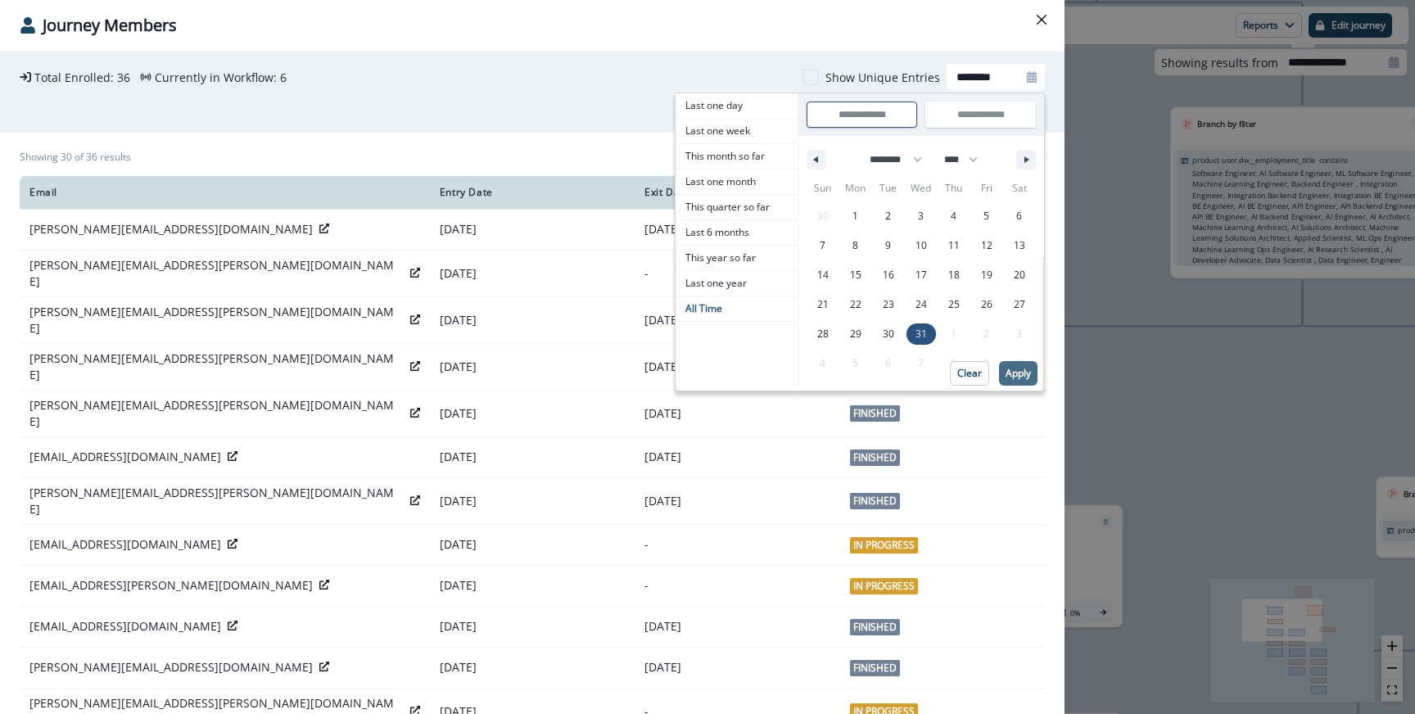
click at [1019, 383] on button "Apply" at bounding box center [1018, 373] width 38 height 25
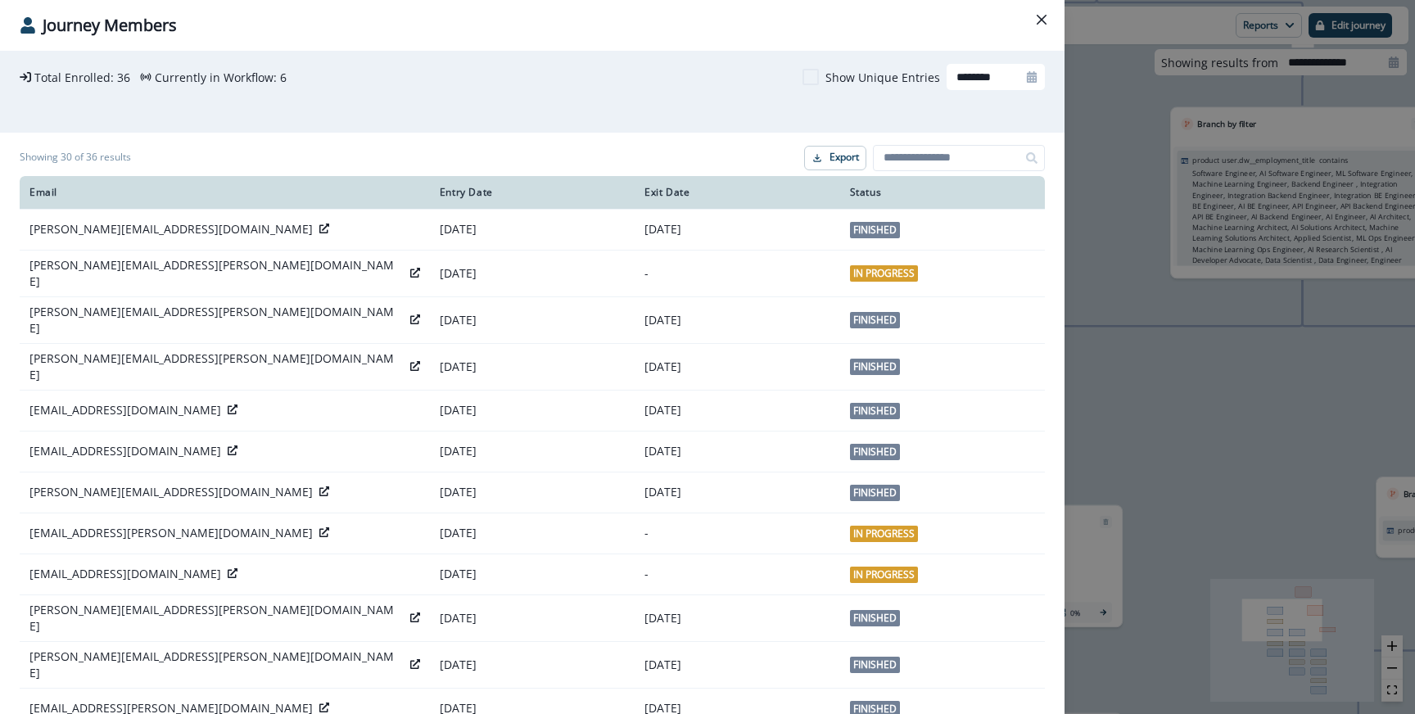
click at [1134, 189] on div "Journey Members Empty Spacer Total Enrolled: 36 Currently in Workflow: 6 Show U…" at bounding box center [707, 357] width 1415 height 714
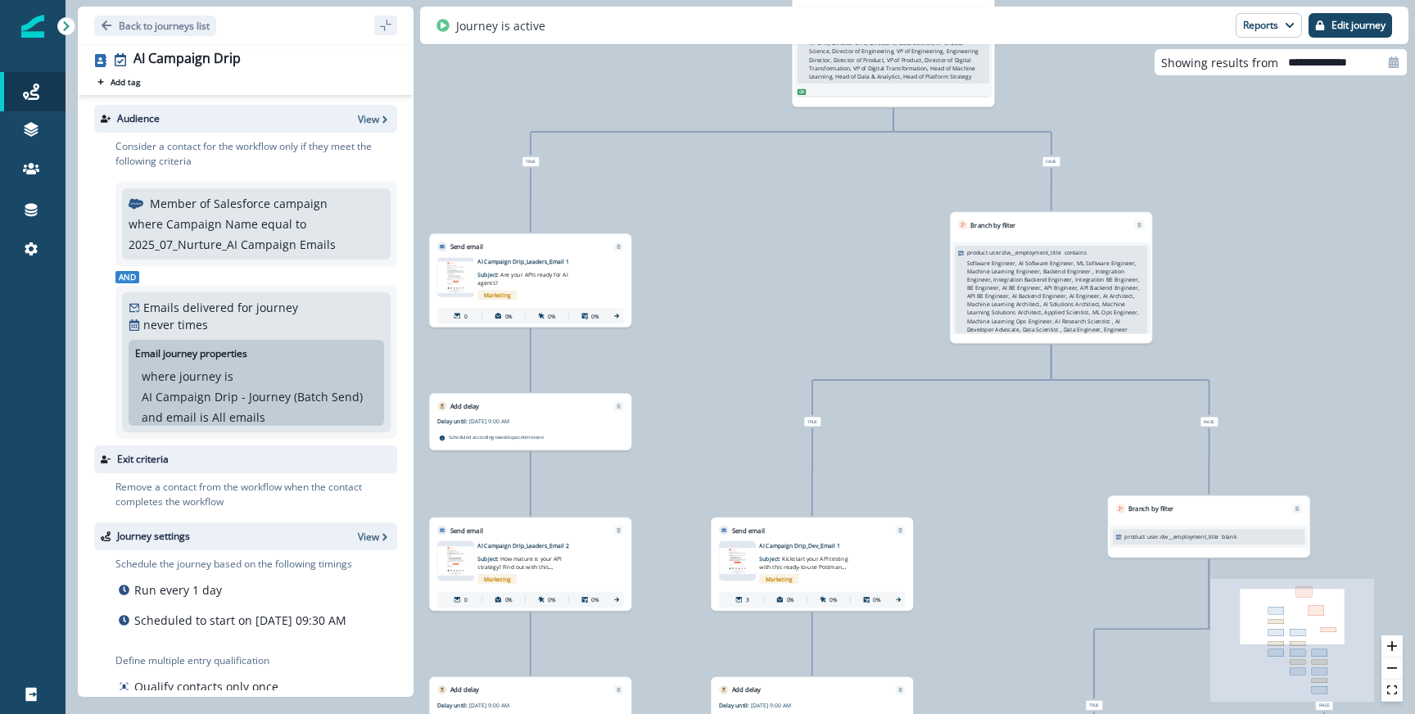
click at [186, 240] on p "2025_07_Nurture_AI Campaign Emails" at bounding box center [232, 244] width 207 height 17
click at [195, 243] on p "2025_07_Nurture_AI Campaign Emails" at bounding box center [232, 244] width 207 height 17
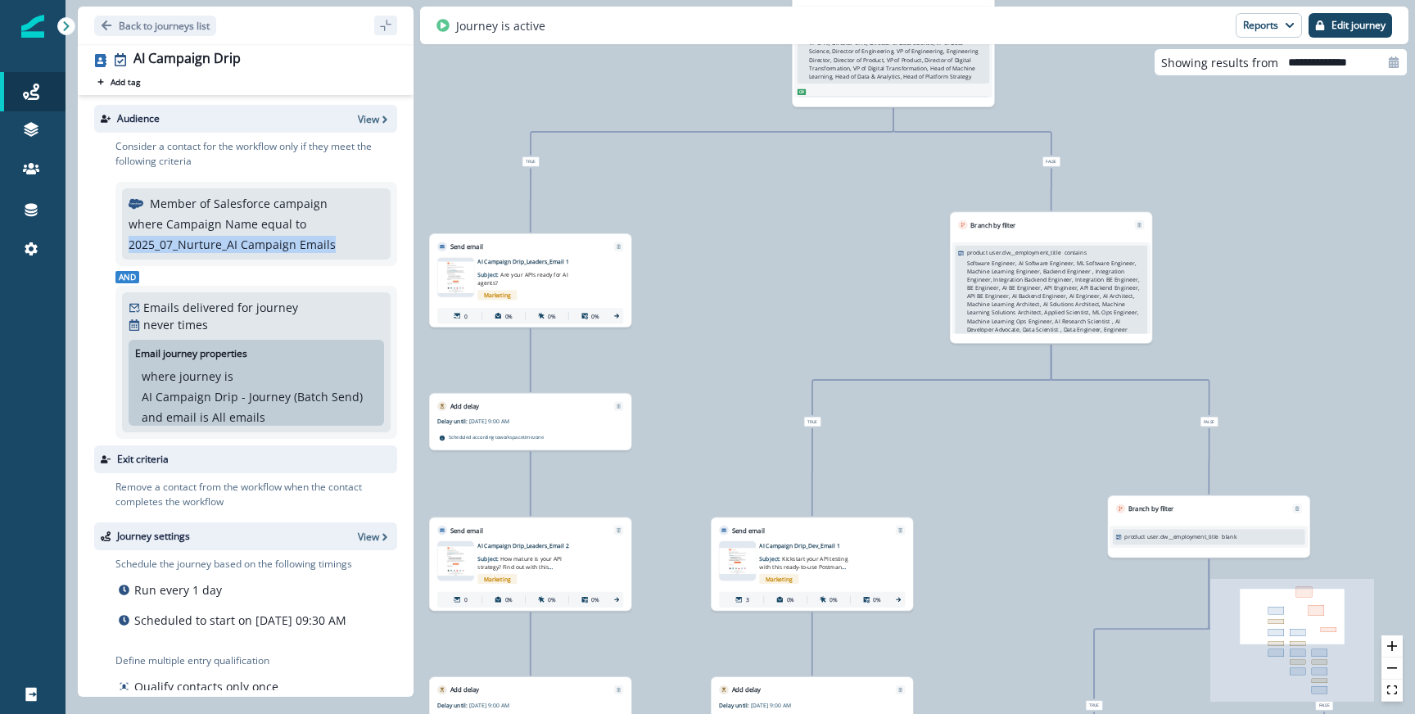
click at [195, 243] on p "2025_07_Nurture_AI Campaign Emails" at bounding box center [232, 244] width 207 height 17
click at [288, 246] on p "2025_07_Nurture_AI Campaign Emails" at bounding box center [232, 244] width 207 height 17
click at [287, 246] on p "2025_07_Nurture_AI Campaign Emails" at bounding box center [232, 244] width 207 height 17
